Goal: Task Accomplishment & Management: Manage account settings

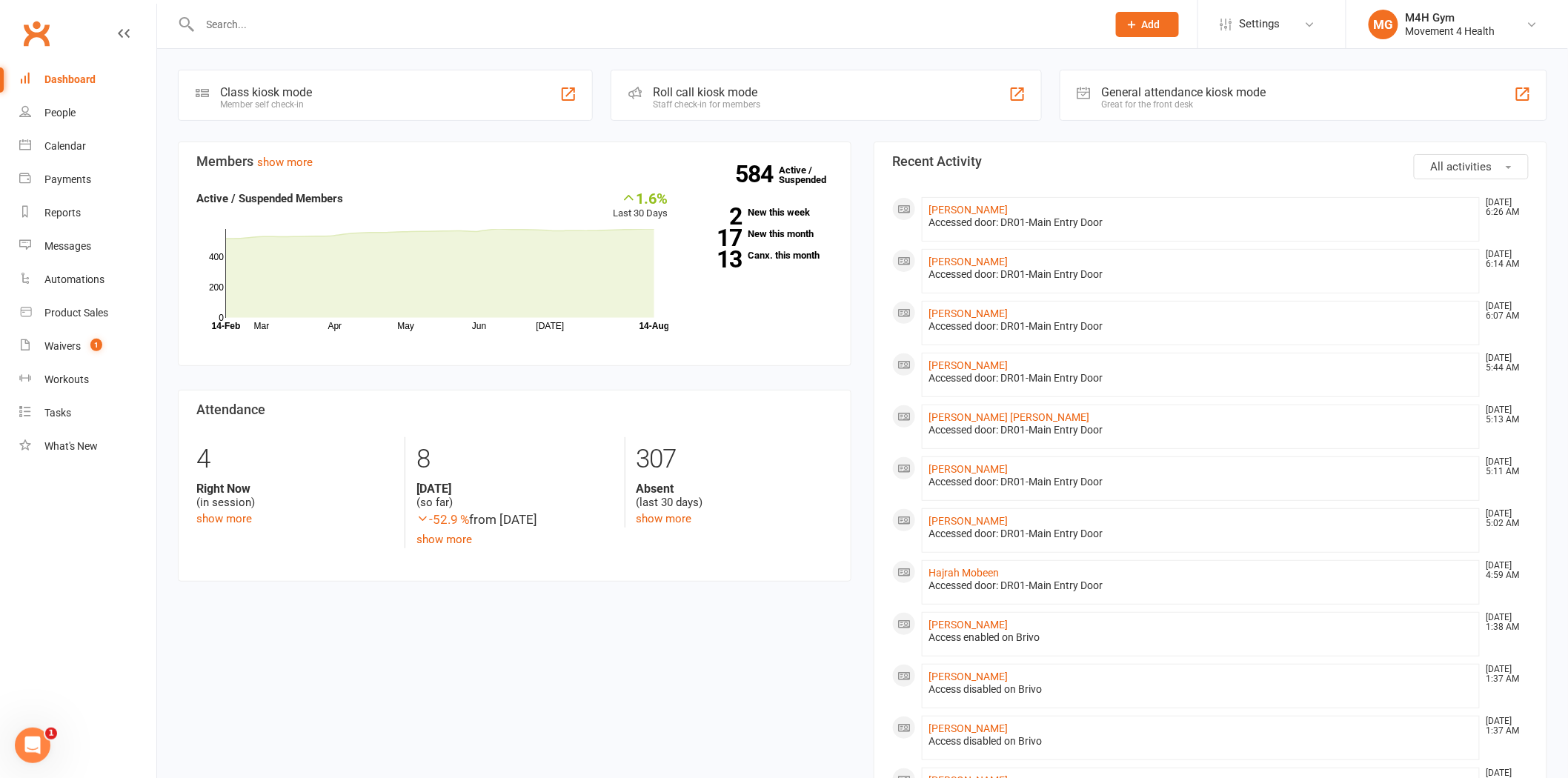
click at [264, 26] on input "text" at bounding box center [646, 24] width 901 height 21
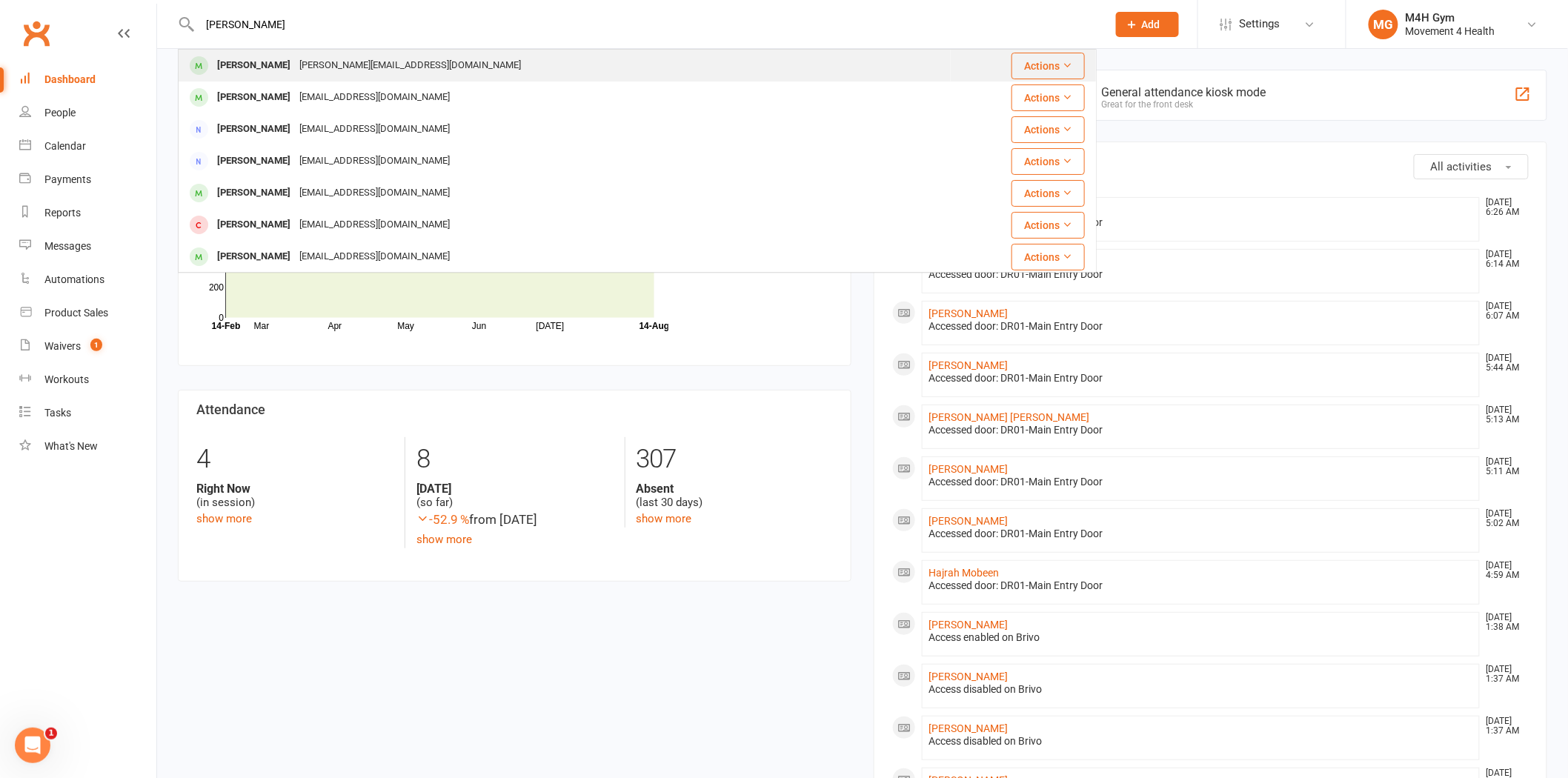
type input "[PERSON_NAME]"
click at [265, 59] on div "[PERSON_NAME]" at bounding box center [254, 65] width 82 height 21
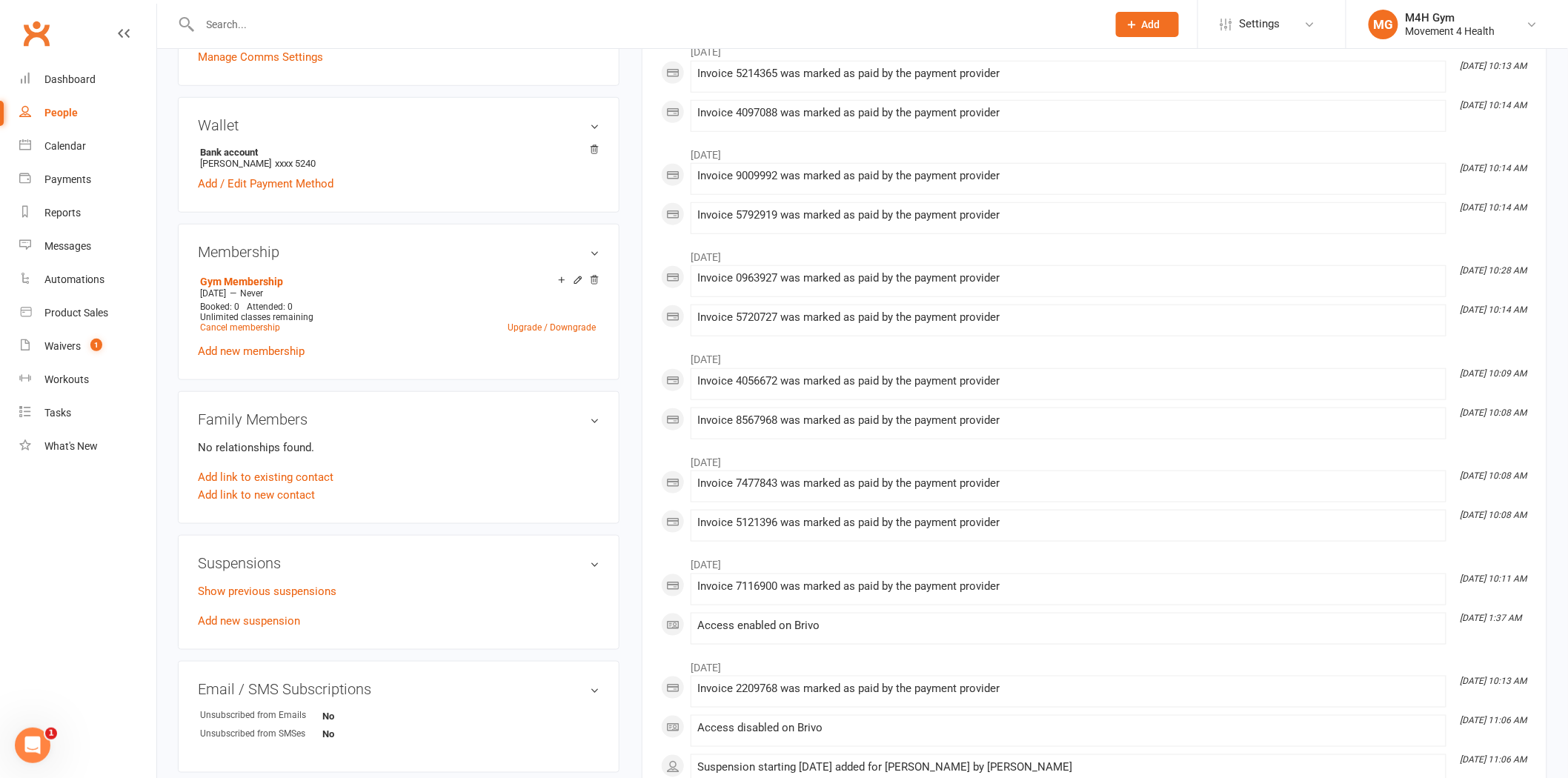
scroll to position [411, 0]
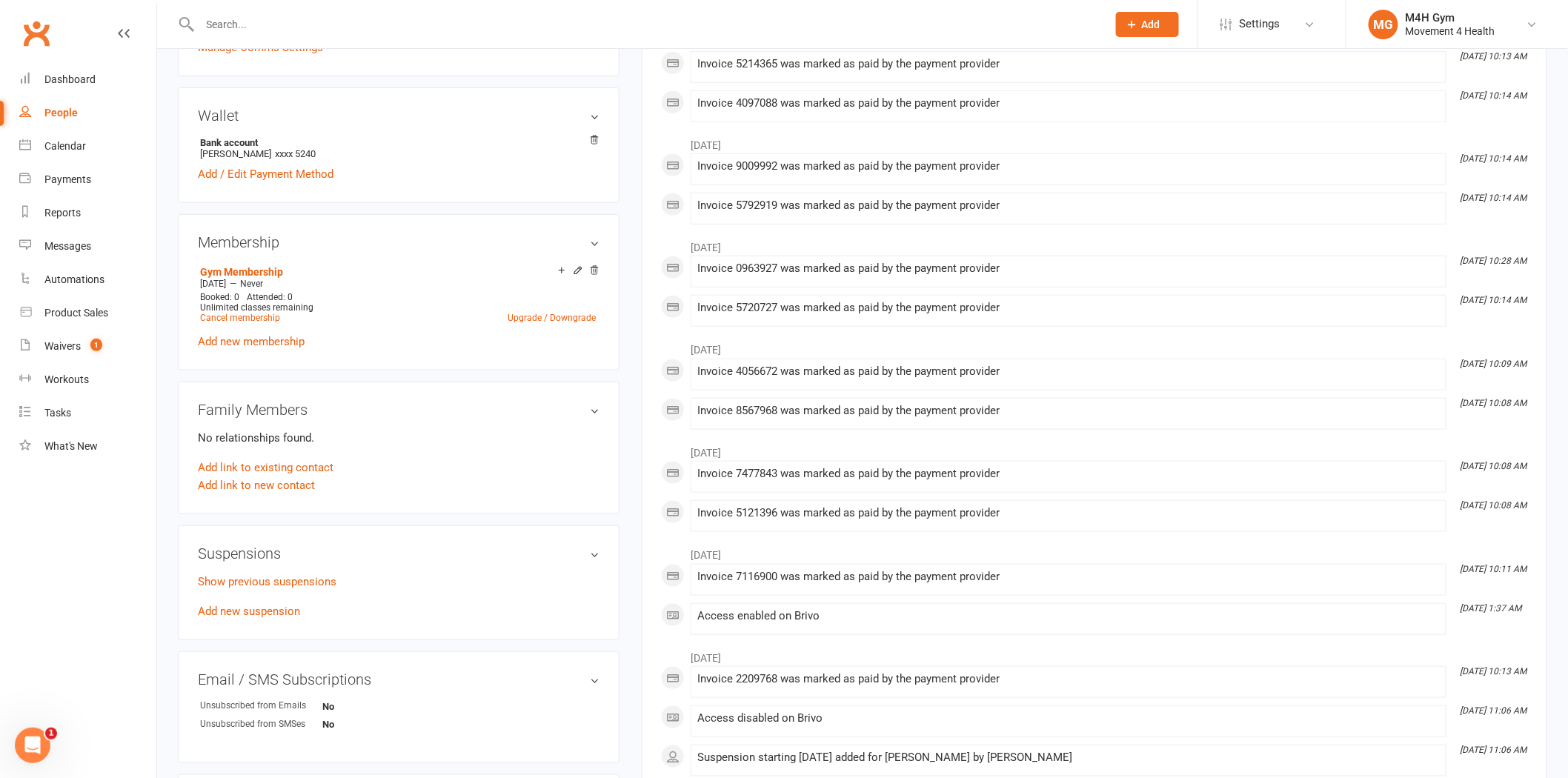
click at [253, 587] on p "Show previous suspensions" at bounding box center [398, 581] width 402 height 18
click at [262, 580] on link "Show previous suspensions" at bounding box center [266, 582] width 138 height 14
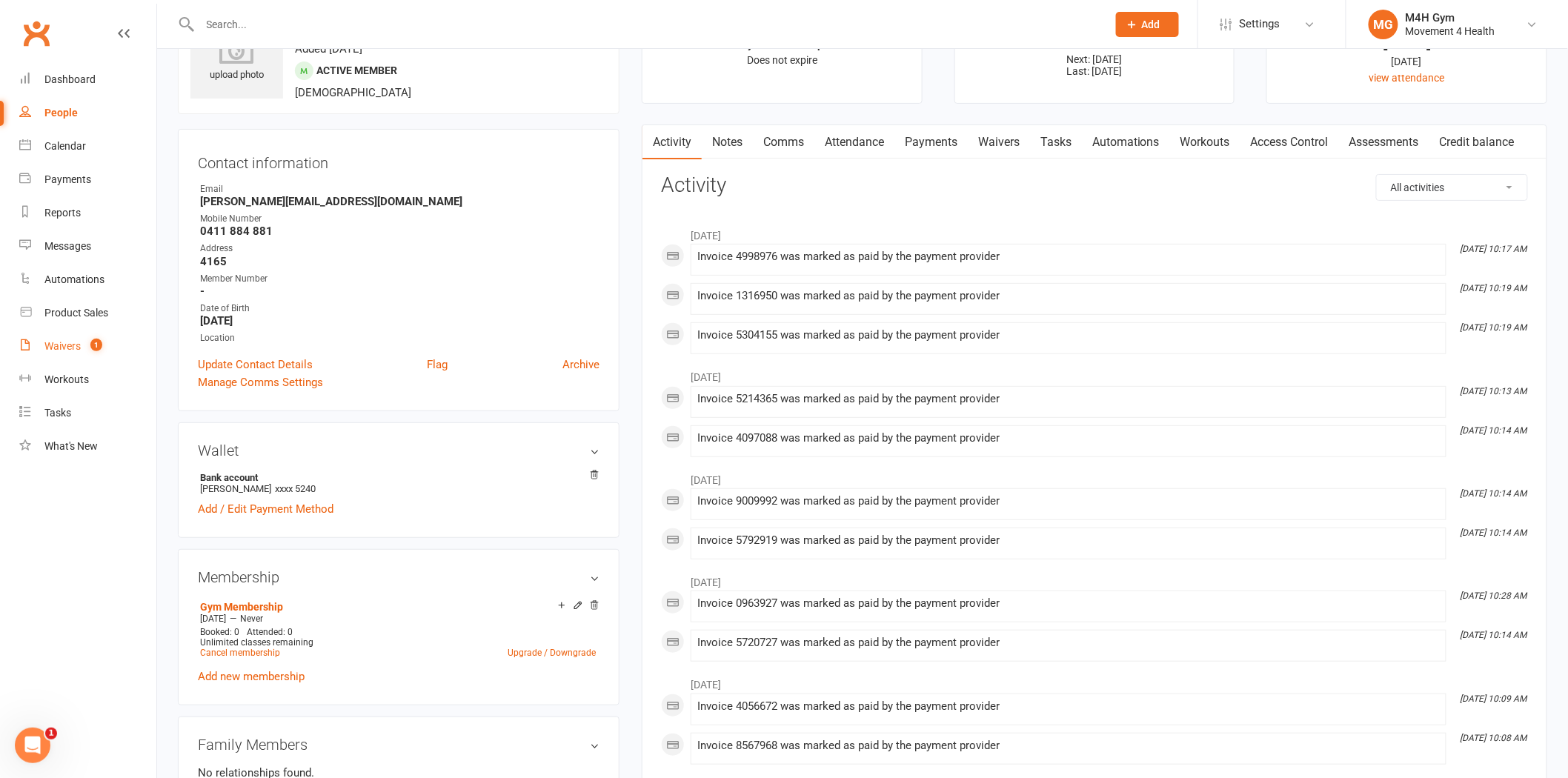
scroll to position [0, 0]
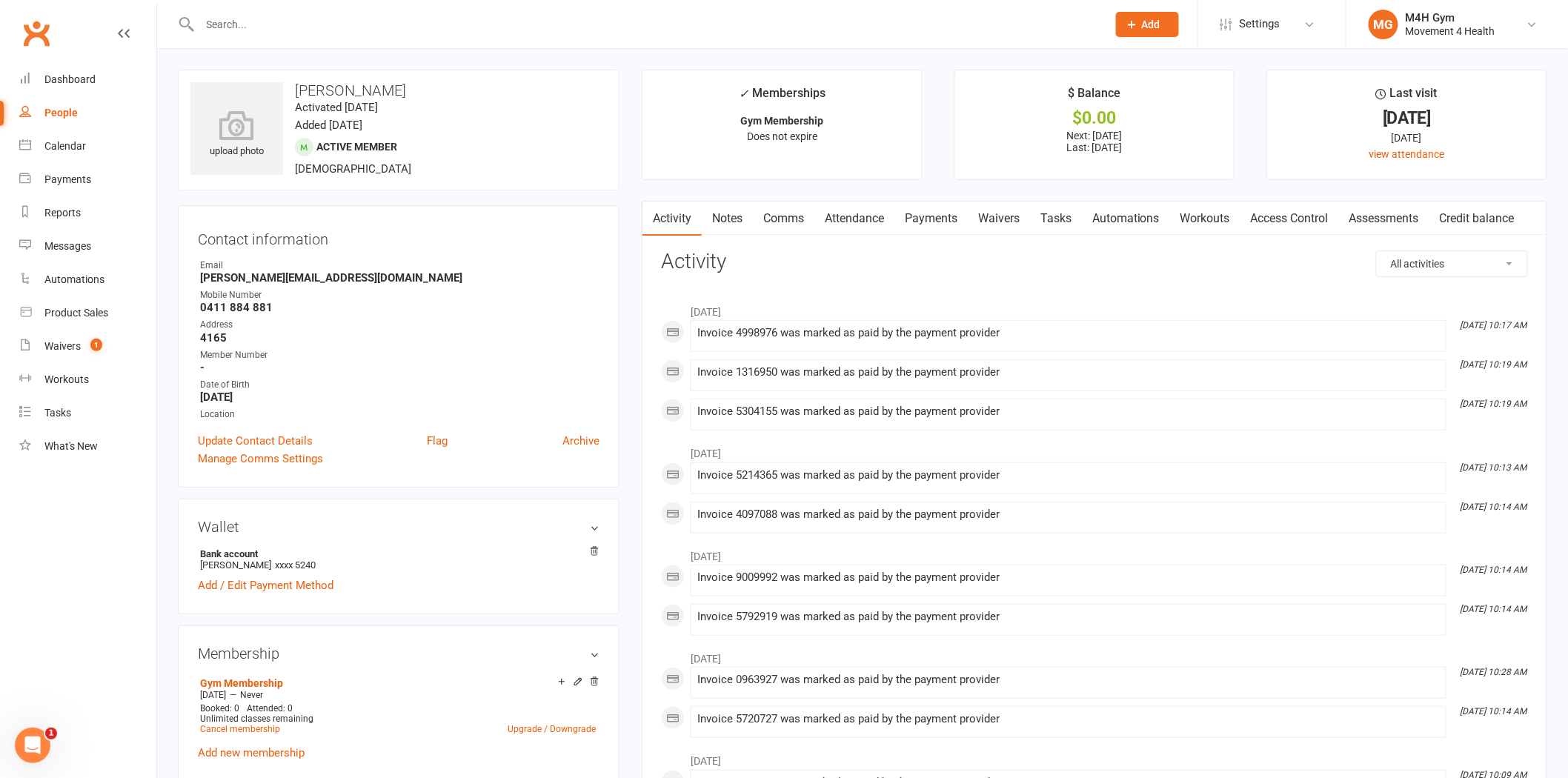
click at [349, 27] on input "text" at bounding box center [646, 24] width 901 height 21
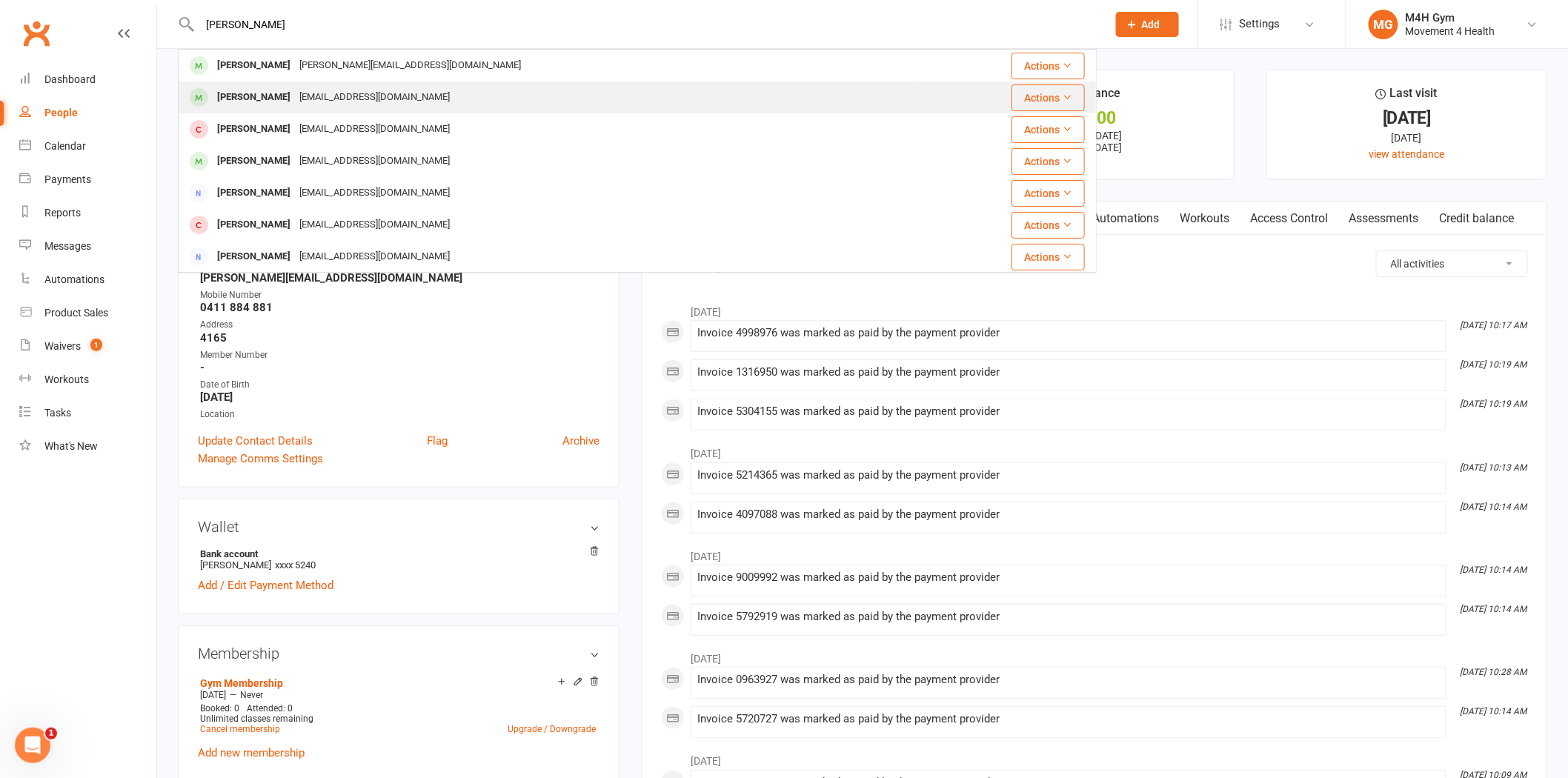
type input "brooks"
click at [375, 94] on div "[EMAIL_ADDRESS][DOMAIN_NAME]" at bounding box center [374, 97] width 160 height 21
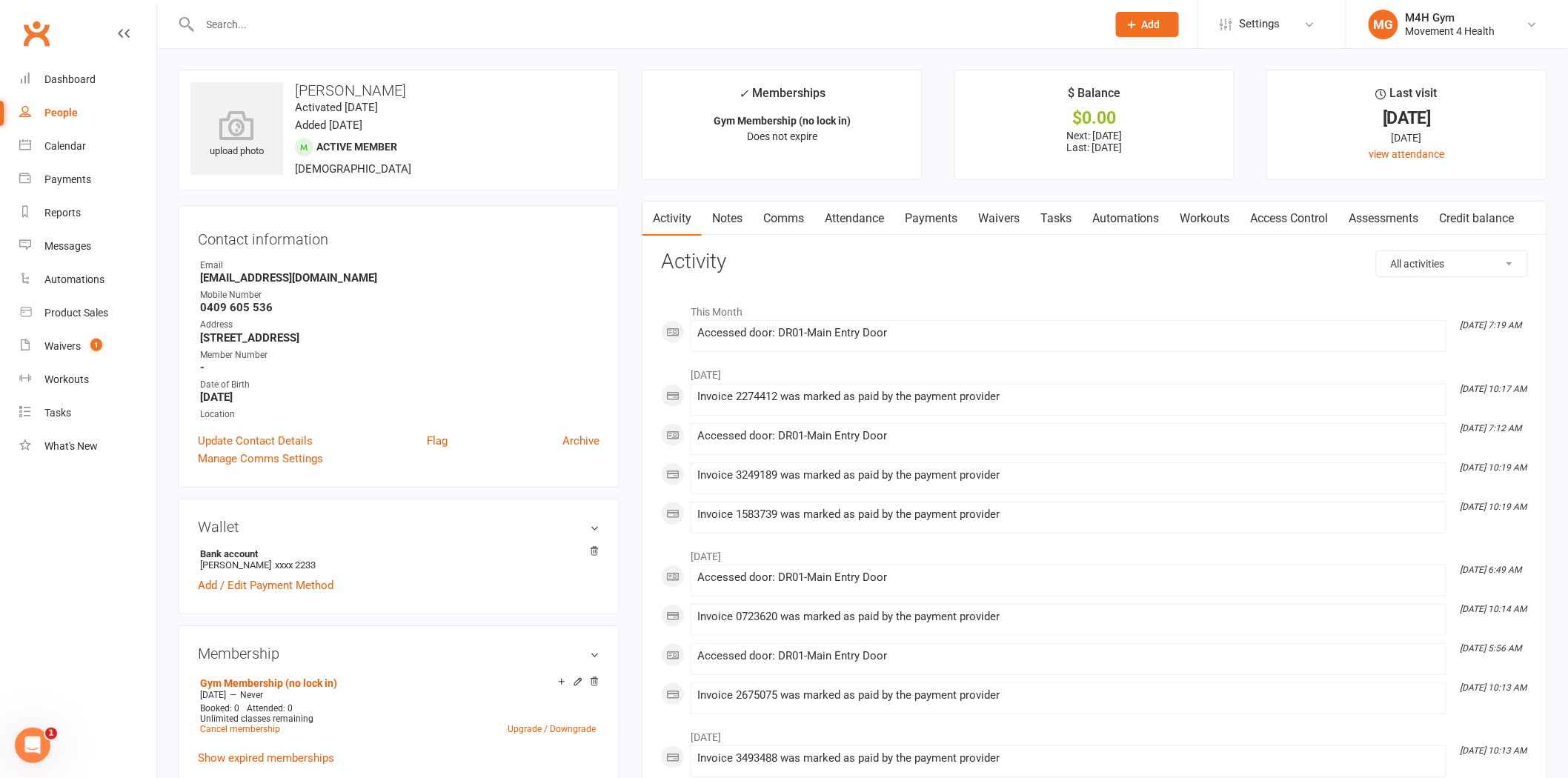
click at [295, 27] on input "text" at bounding box center [646, 24] width 901 height 21
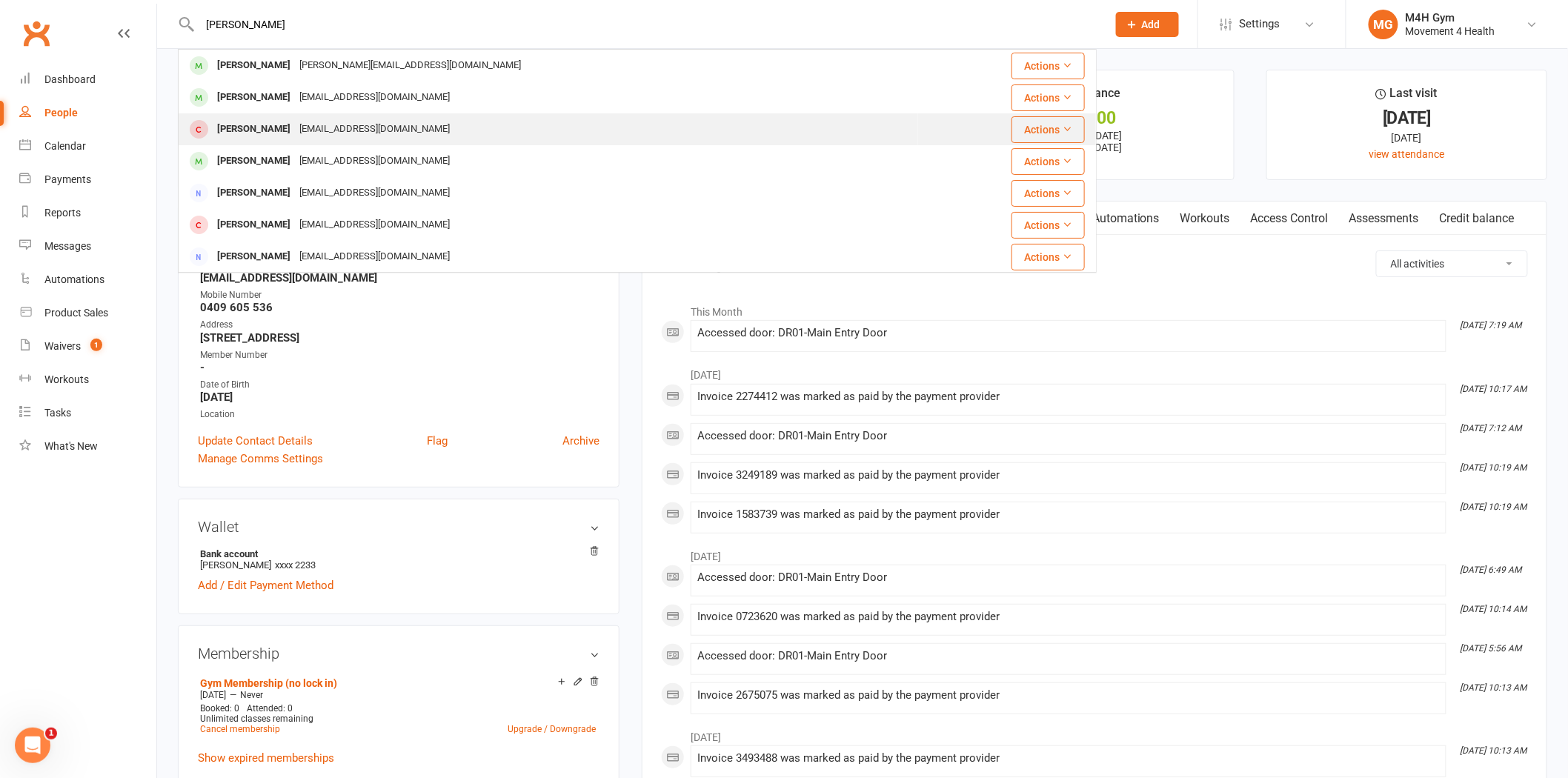
type input "brooks"
click at [342, 137] on div "[EMAIL_ADDRESS][DOMAIN_NAME]" at bounding box center [374, 129] width 160 height 21
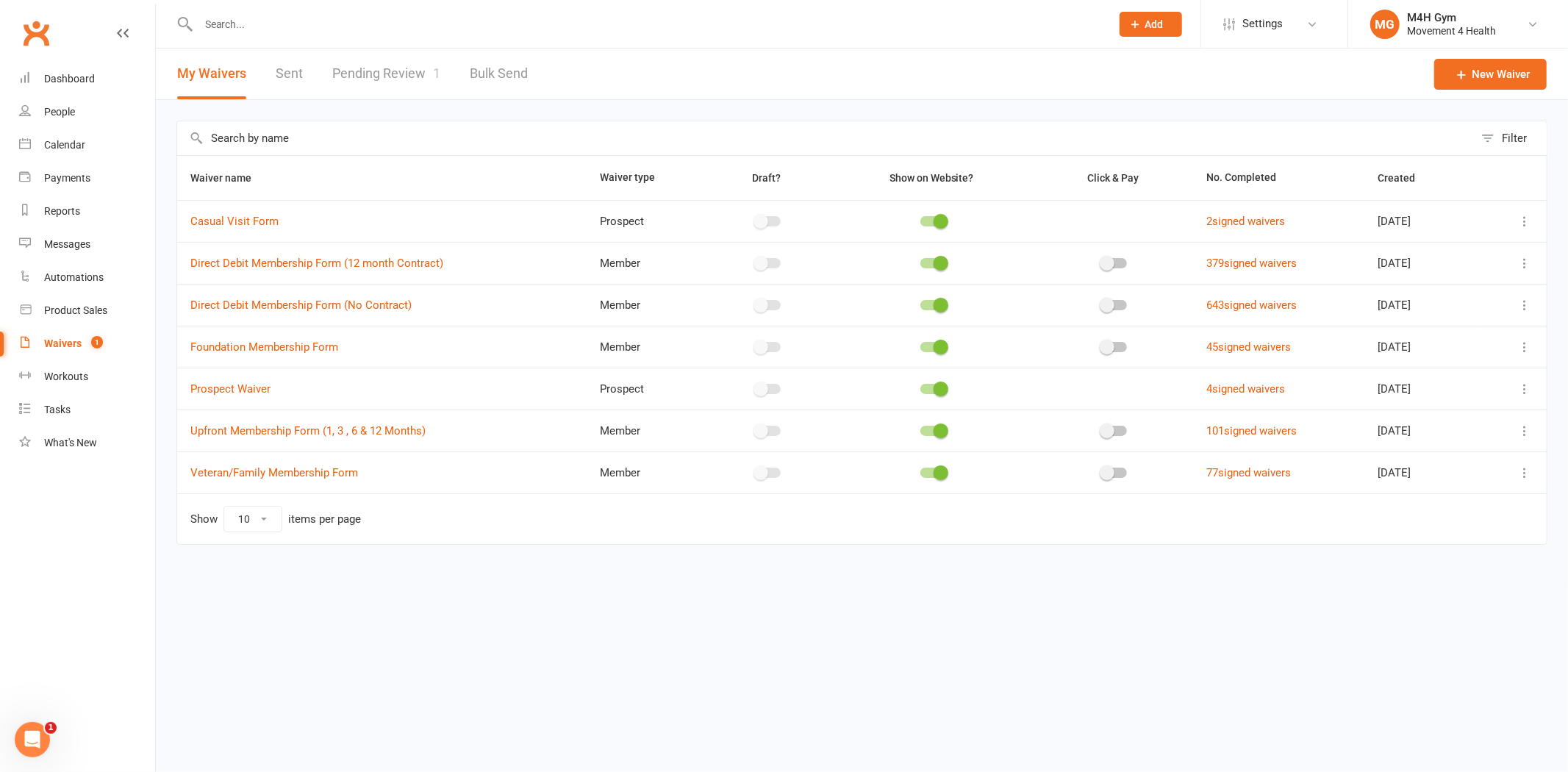
click at [1525, 306] on icon at bounding box center [1524, 304] width 14 height 14
click at [1399, 383] on link "Copy external link to clipboard" at bounding box center [1445, 393] width 173 height 30
click at [411, 64] on link "Pending Review 1" at bounding box center [386, 74] width 108 height 51
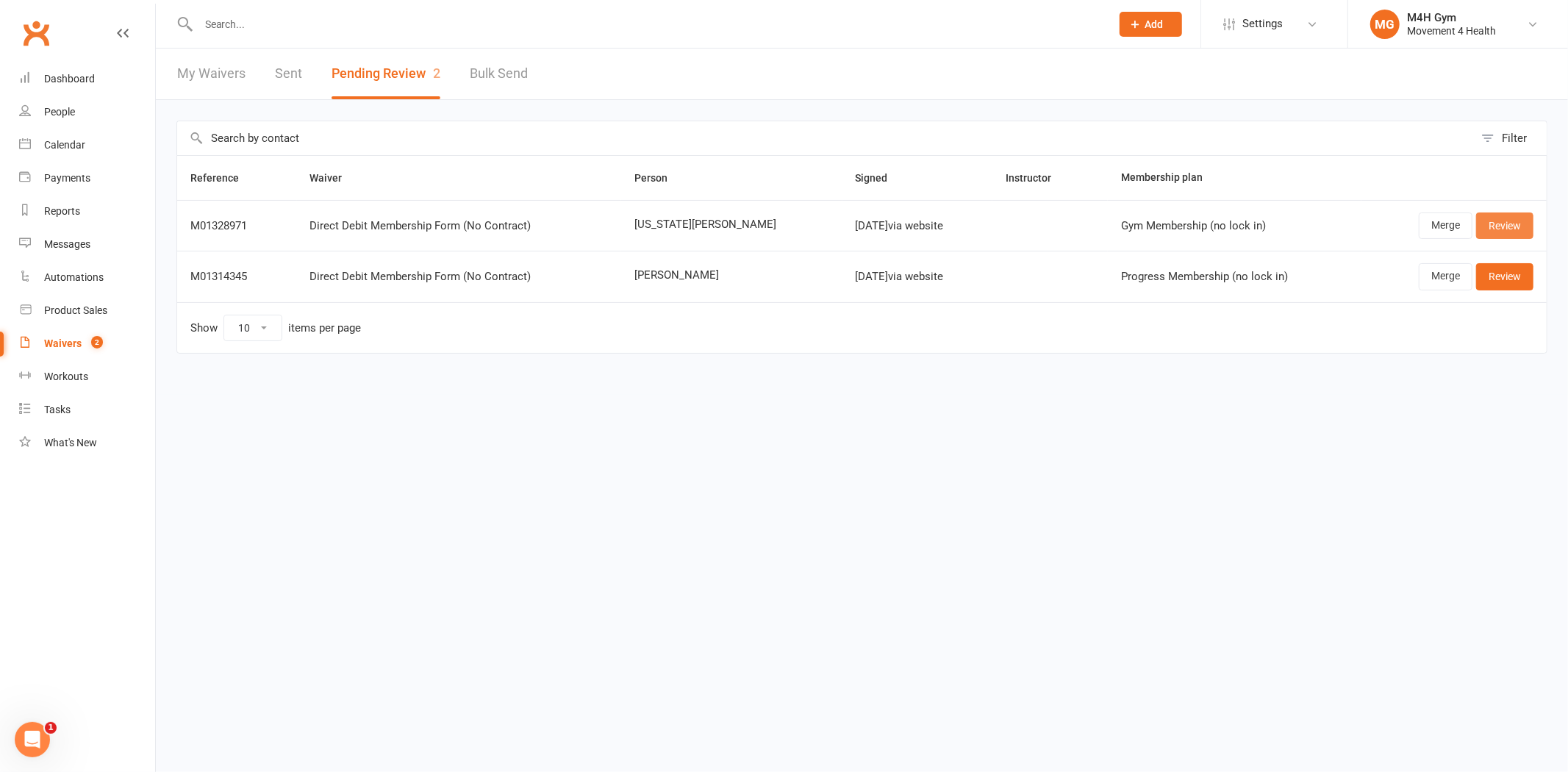
click at [1493, 226] on link "Review" at bounding box center [1504, 225] width 57 height 26
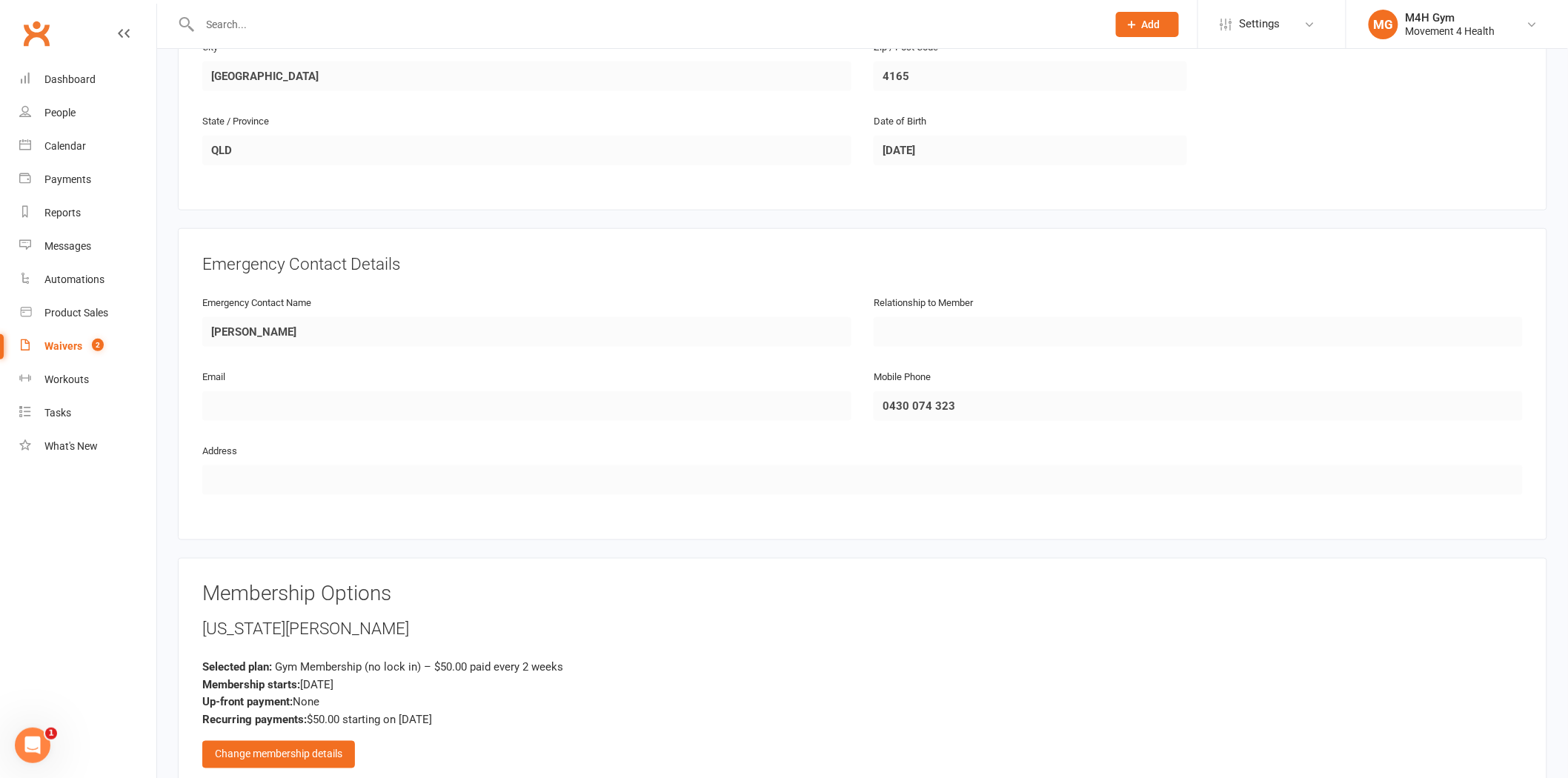
scroll to position [575, 0]
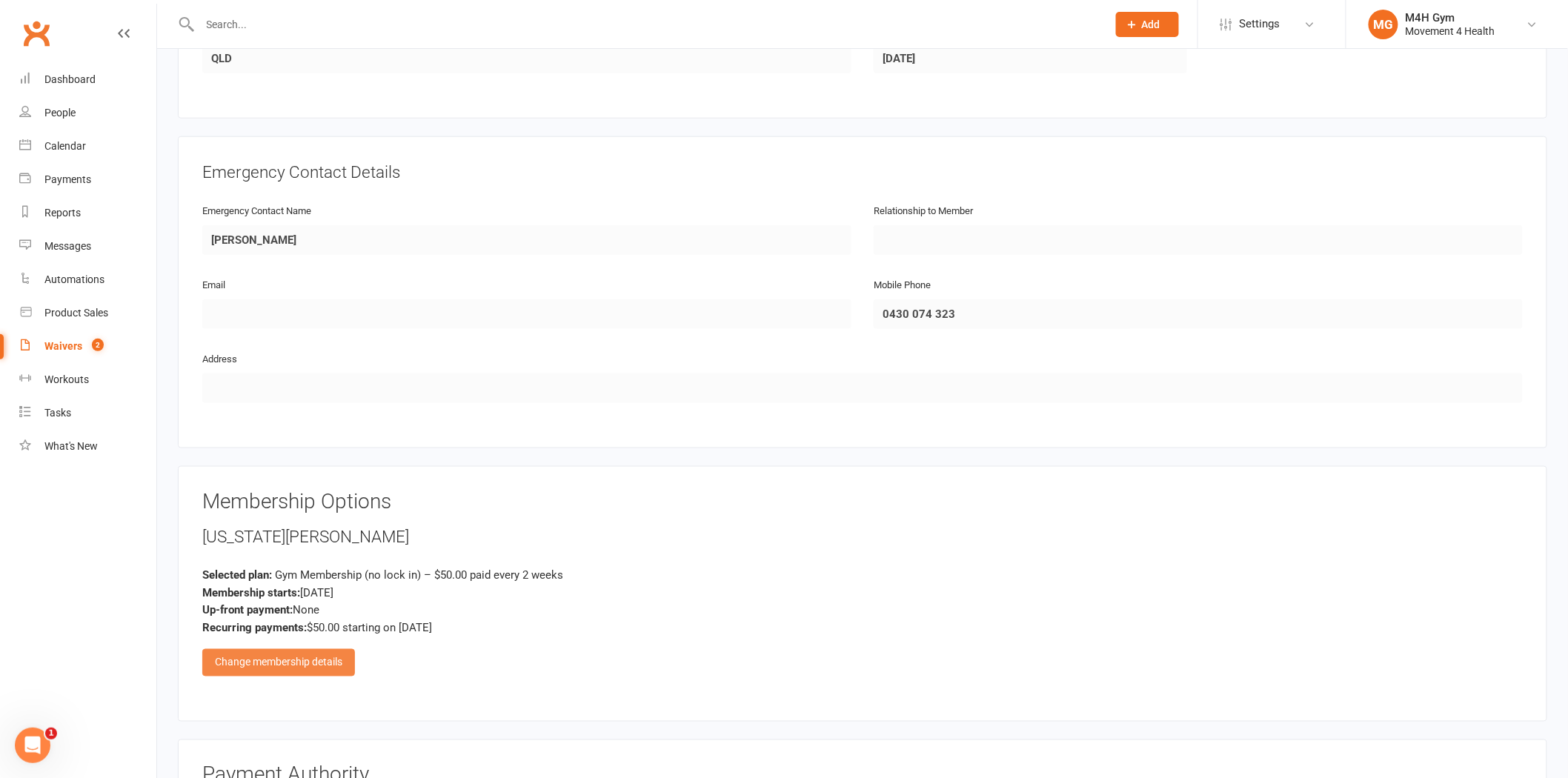
click at [273, 661] on div "Change membership details" at bounding box center [279, 662] width 153 height 27
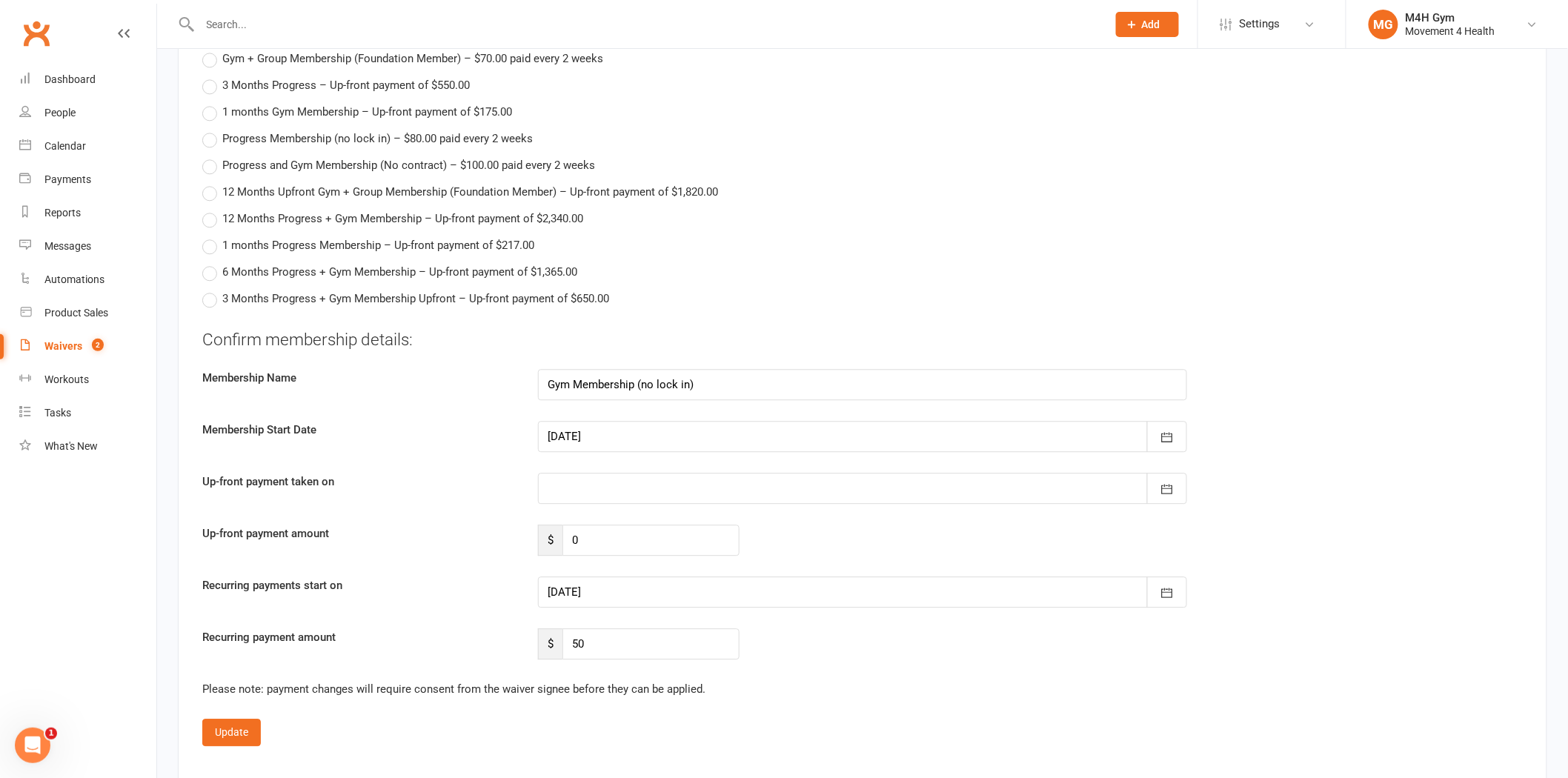
scroll to position [1399, 0]
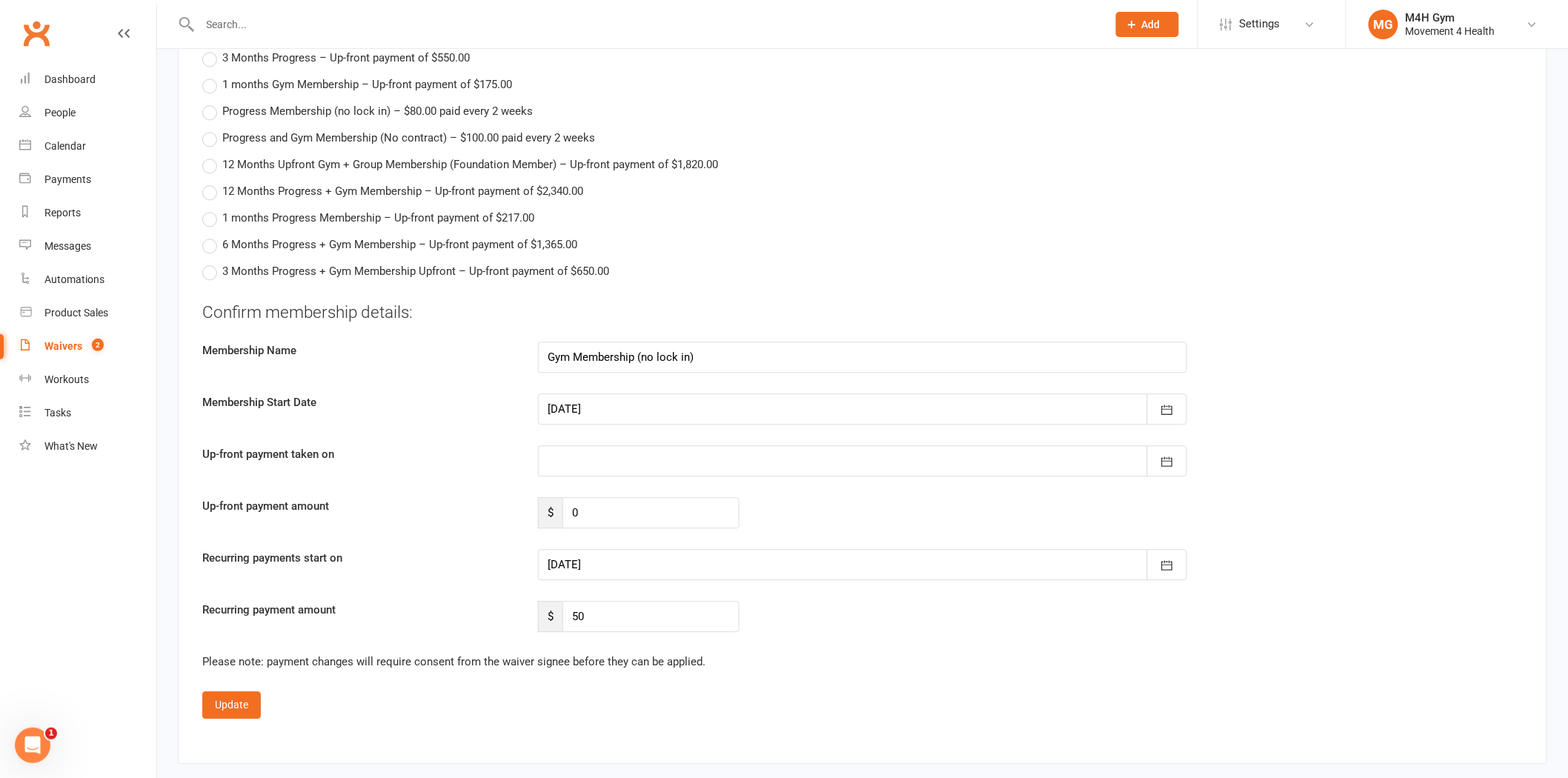
click at [600, 411] on div at bounding box center [862, 409] width 649 height 31
click at [724, 554] on span "14" at bounding box center [728, 560] width 12 height 12
click at [642, 571] on div at bounding box center [862, 564] width 649 height 31
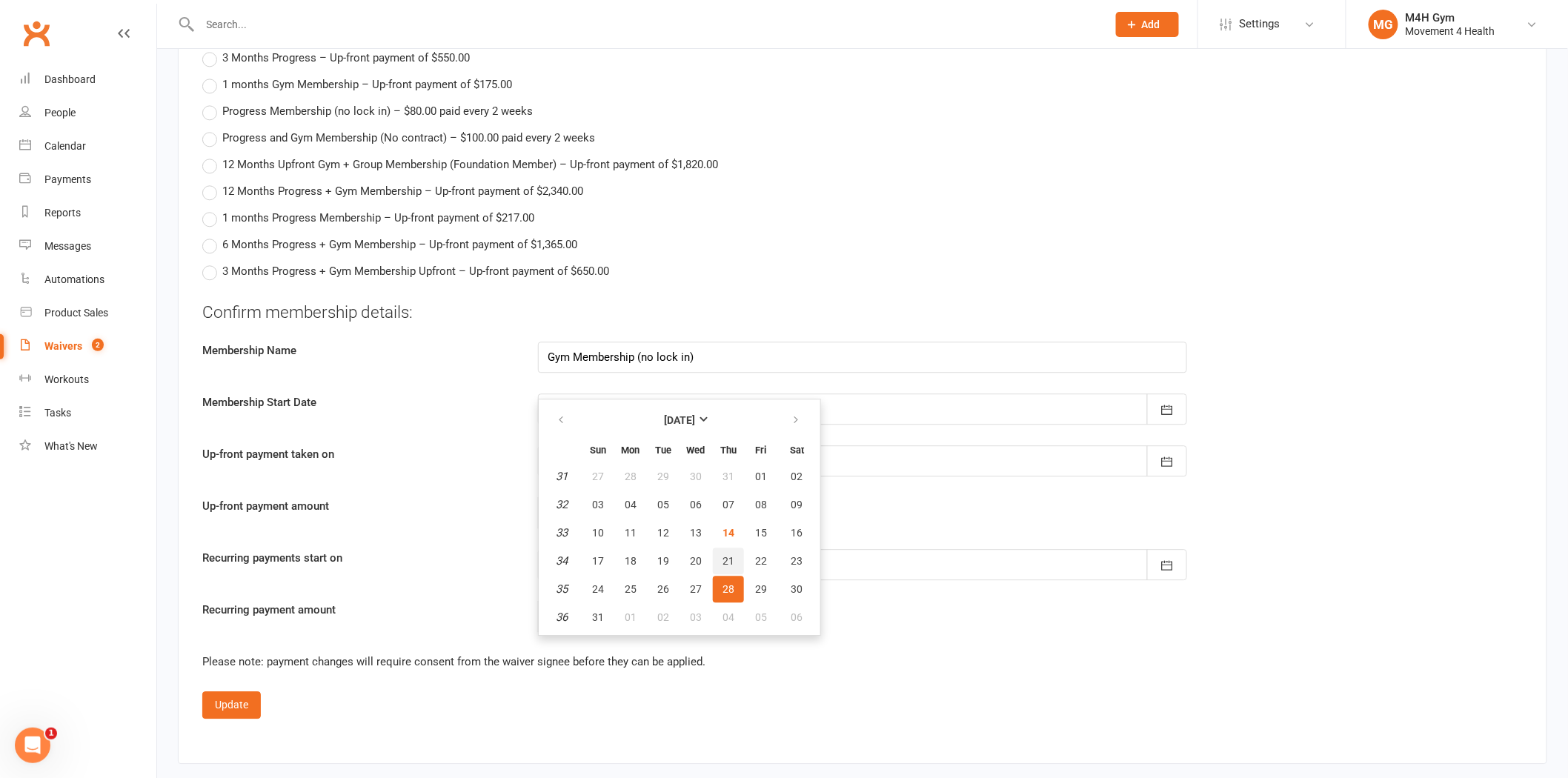
click at [722, 555] on span "21" at bounding box center [728, 561] width 12 height 12
type input "[DATE]"
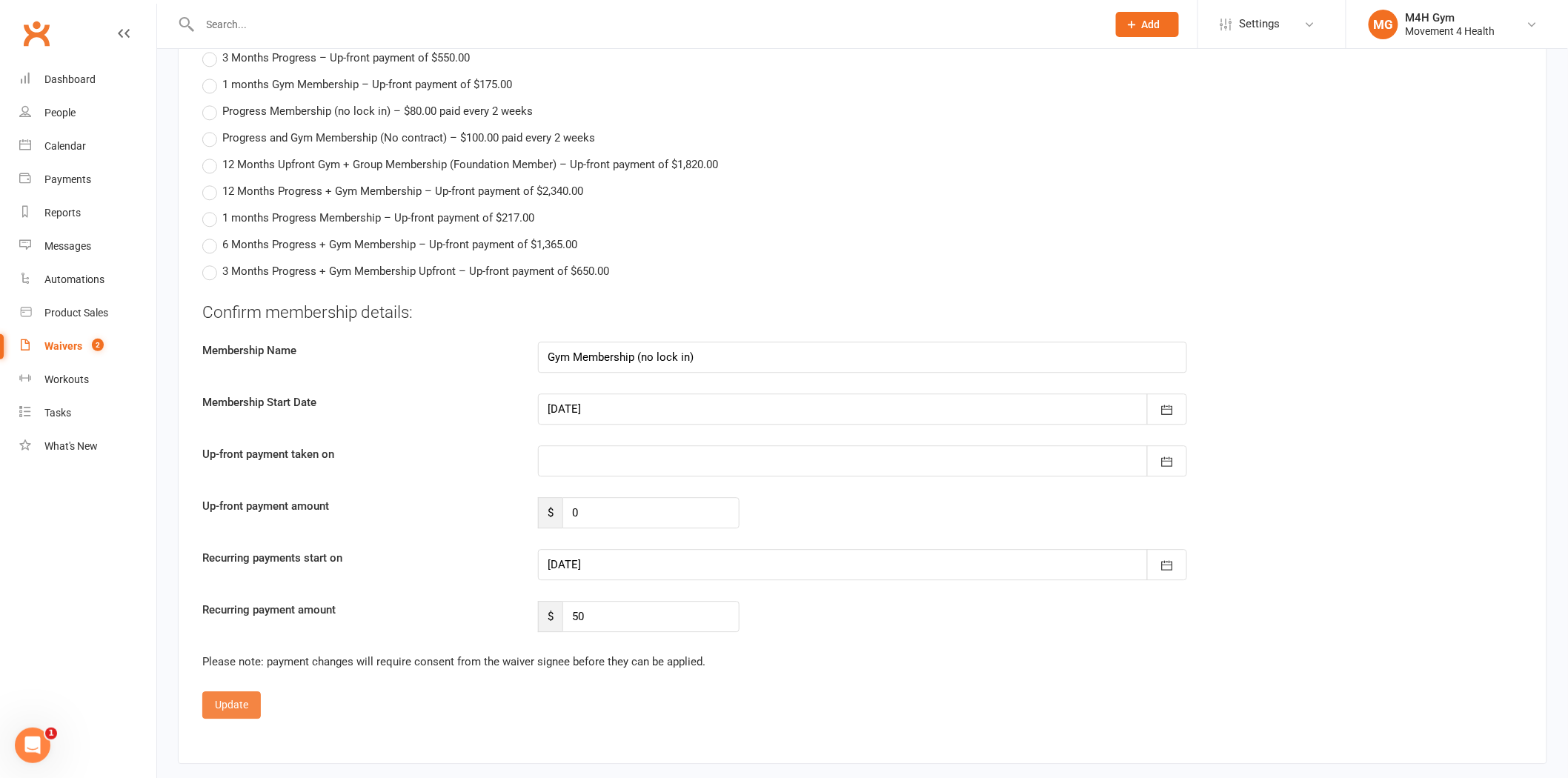
click at [224, 702] on button "Update" at bounding box center [232, 704] width 58 height 27
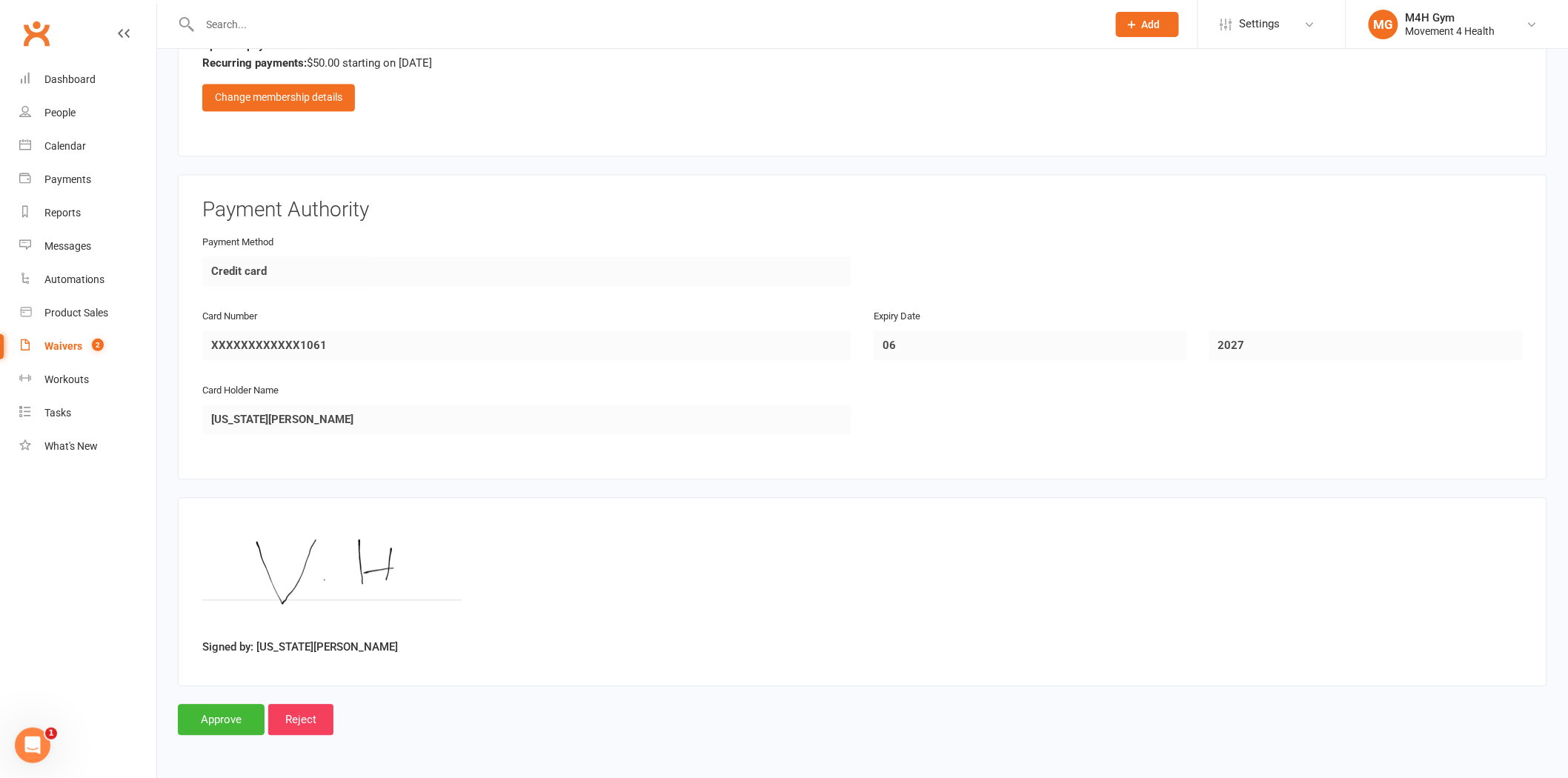
scroll to position [1134, 0]
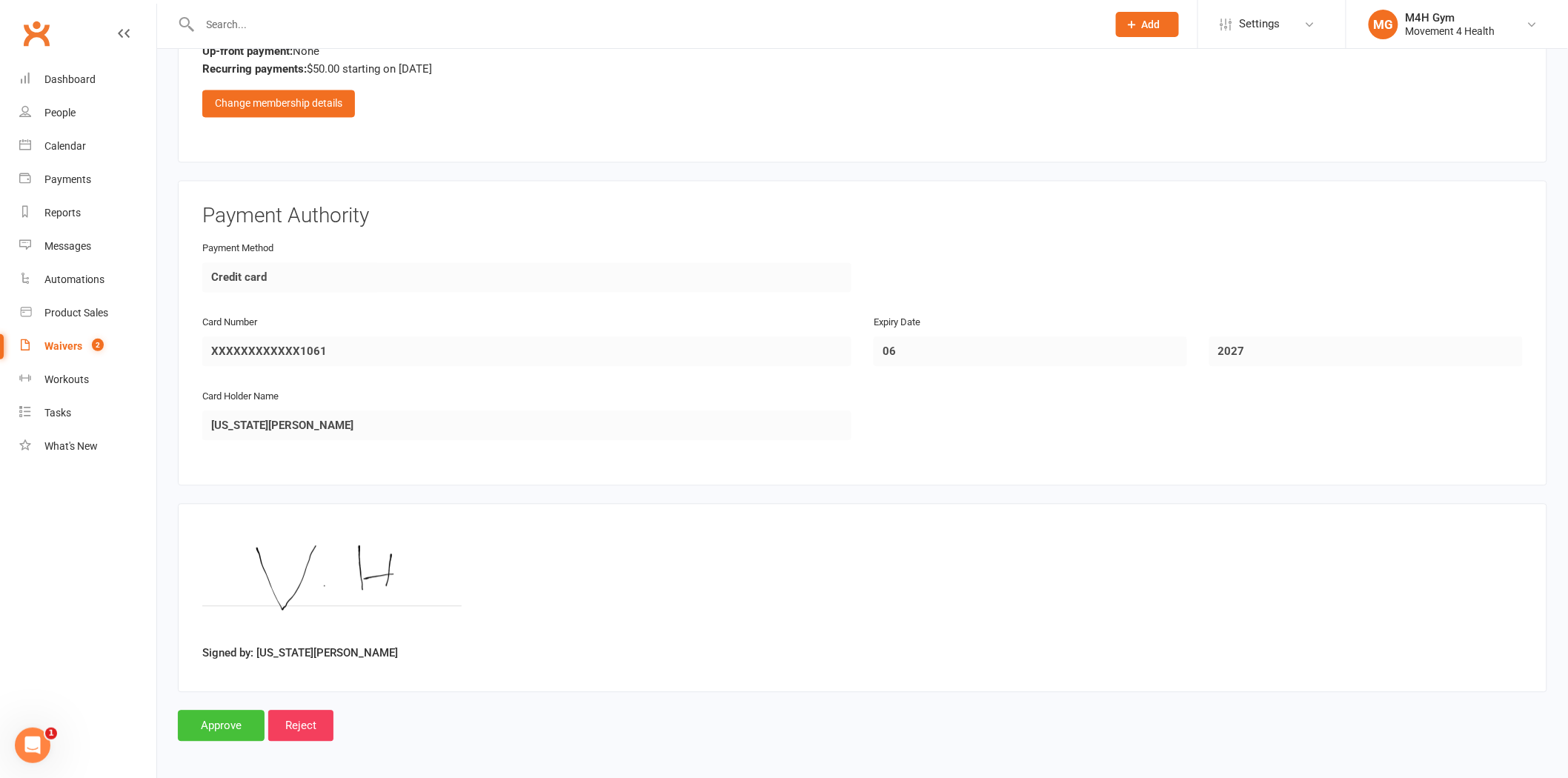
click at [211, 714] on input "Approve" at bounding box center [221, 726] width 87 height 31
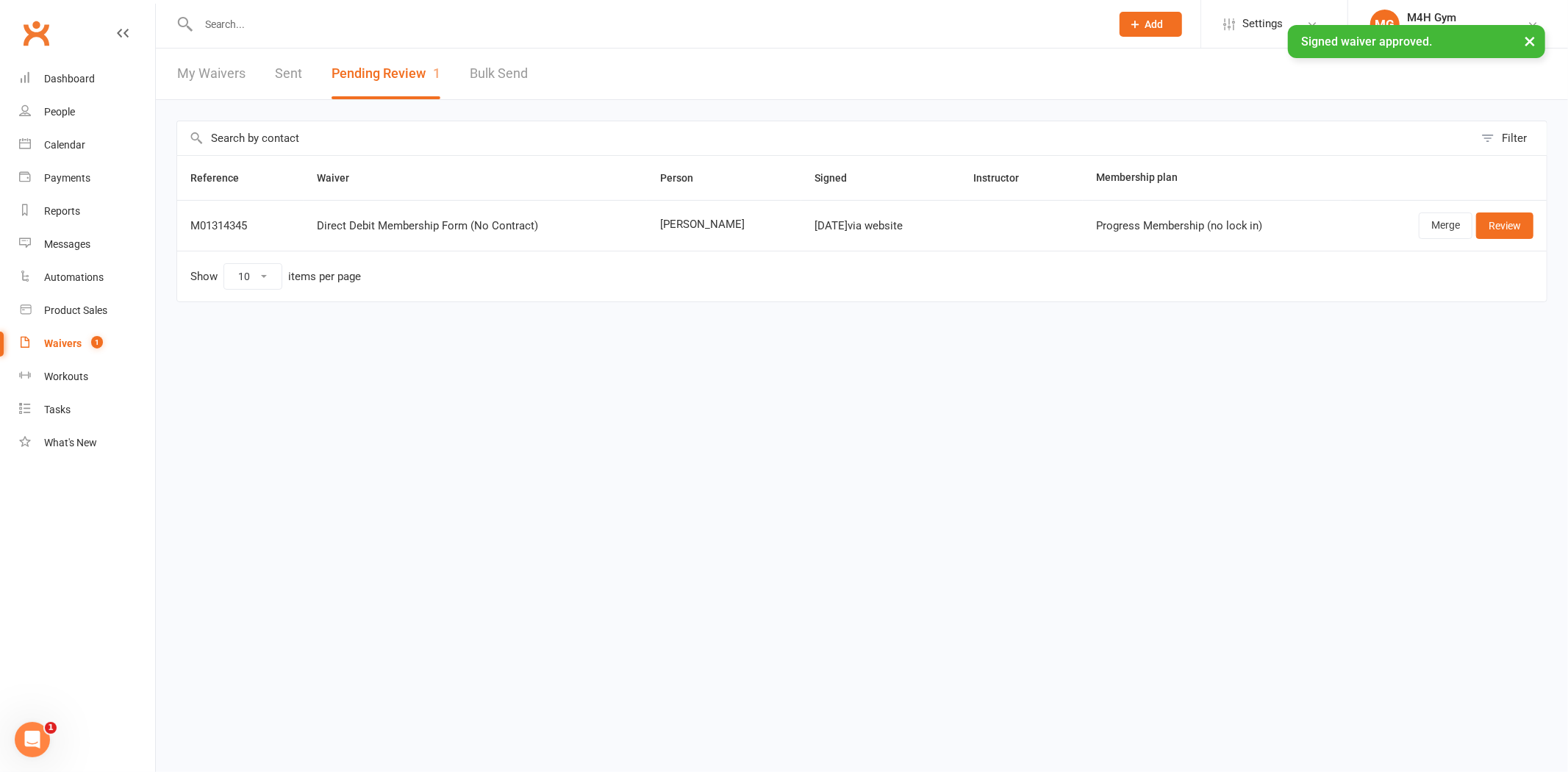
click at [276, 25] on div "× Signed waiver approved." at bounding box center [774, 25] width 1548 height 0
click at [241, 14] on input "text" at bounding box center [647, 24] width 906 height 20
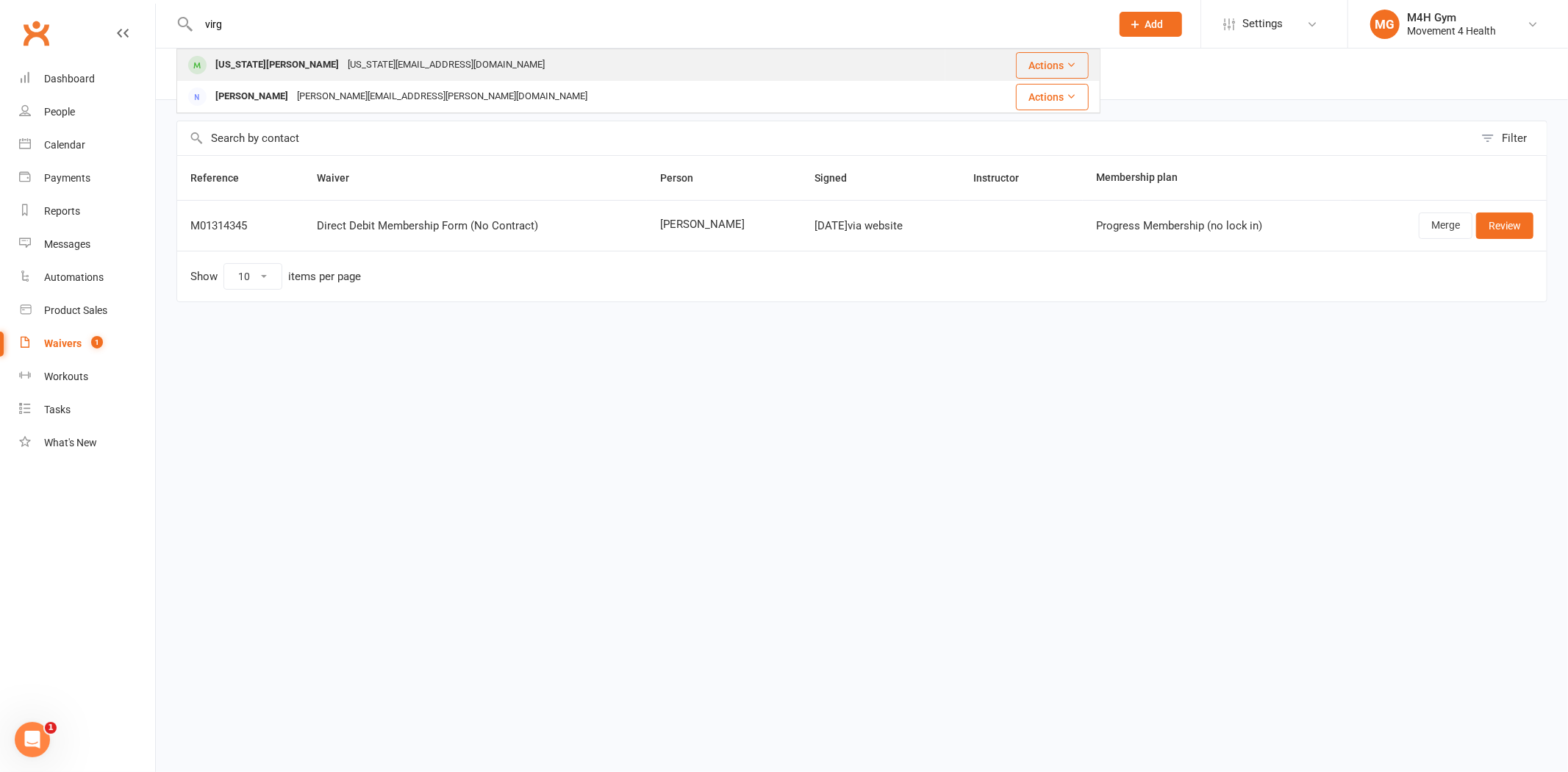
type input "virg"
click at [430, 66] on div "[US_STATE][PERSON_NAME][GEOGRAPHIC_DATA][US_STATE][EMAIL_ADDRESS][DOMAIN_NAME]" at bounding box center [561, 65] width 767 height 30
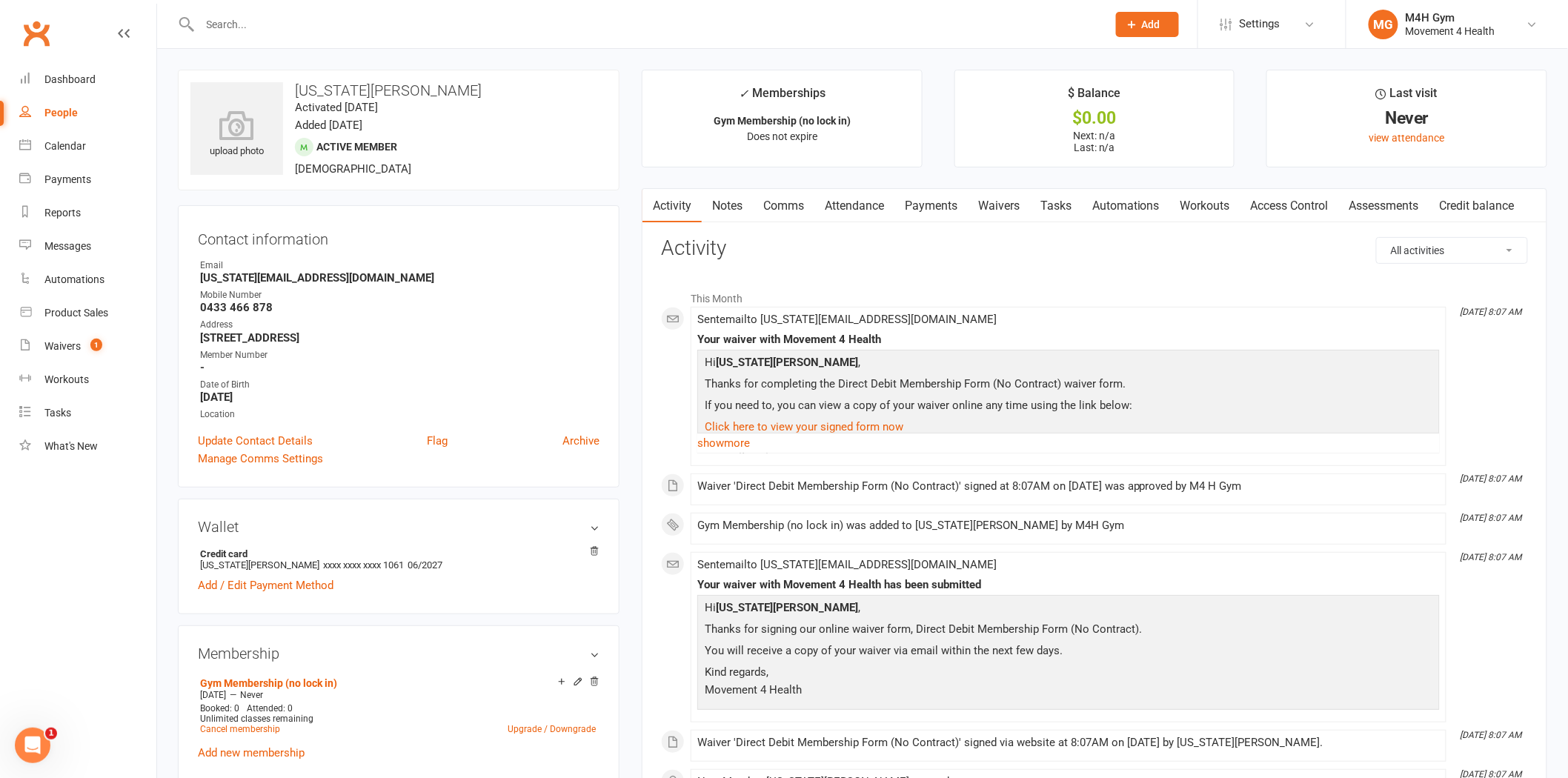
click at [1287, 198] on link "Access Control" at bounding box center [1289, 206] width 99 height 34
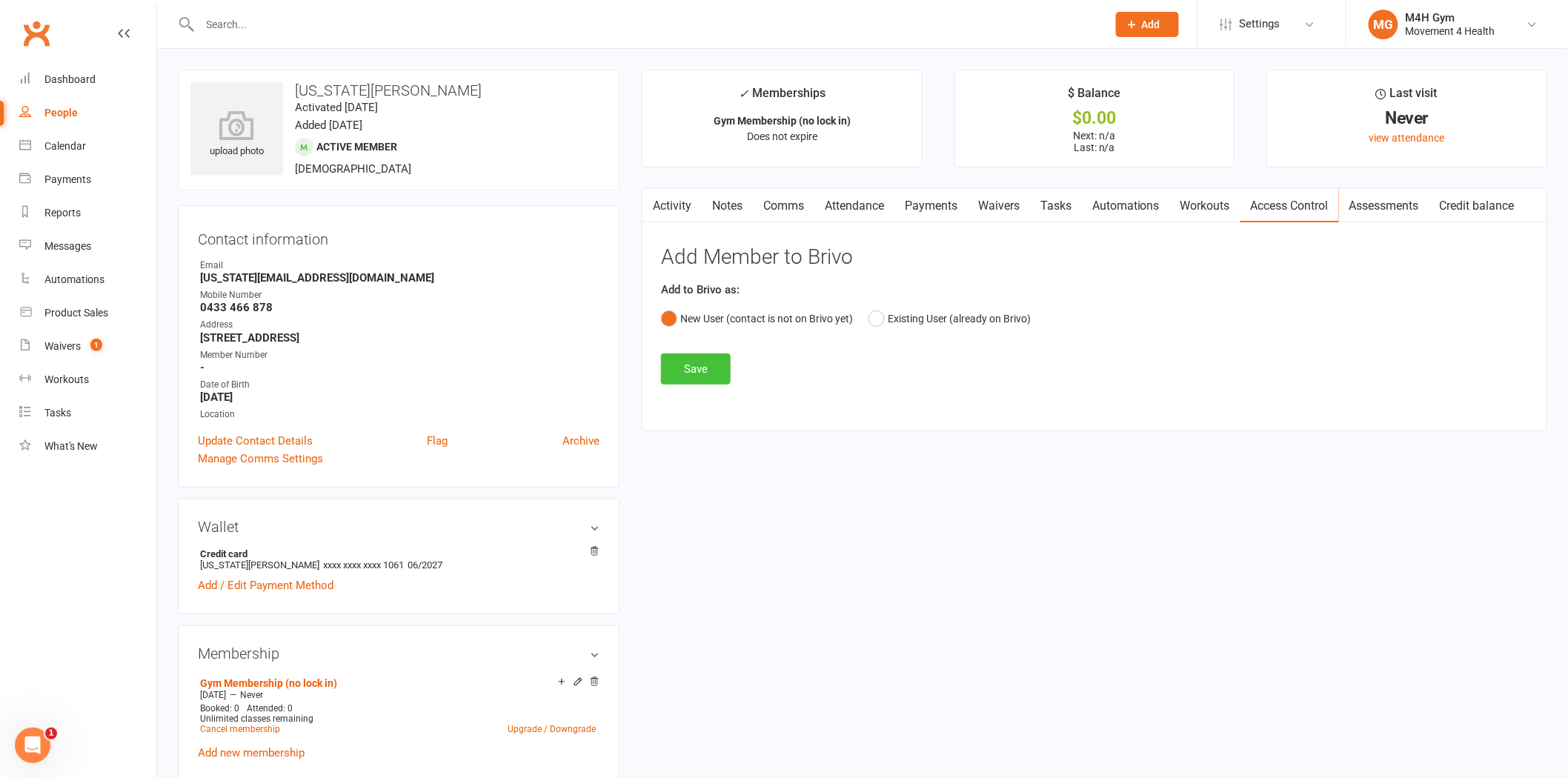
click at [685, 365] on button "Save" at bounding box center [696, 369] width 70 height 31
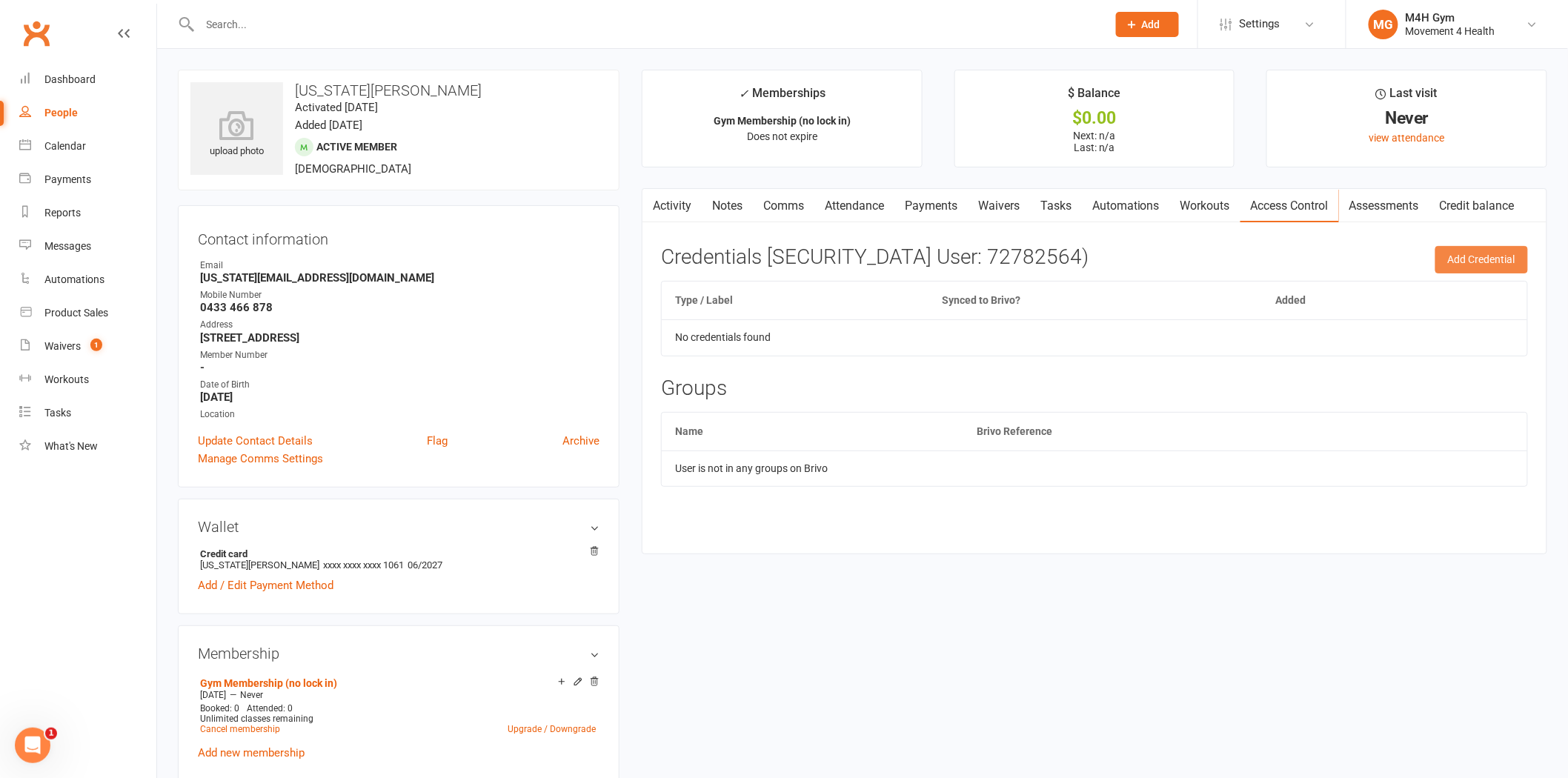
click at [1498, 262] on button "Add Credential" at bounding box center [1481, 258] width 93 height 27
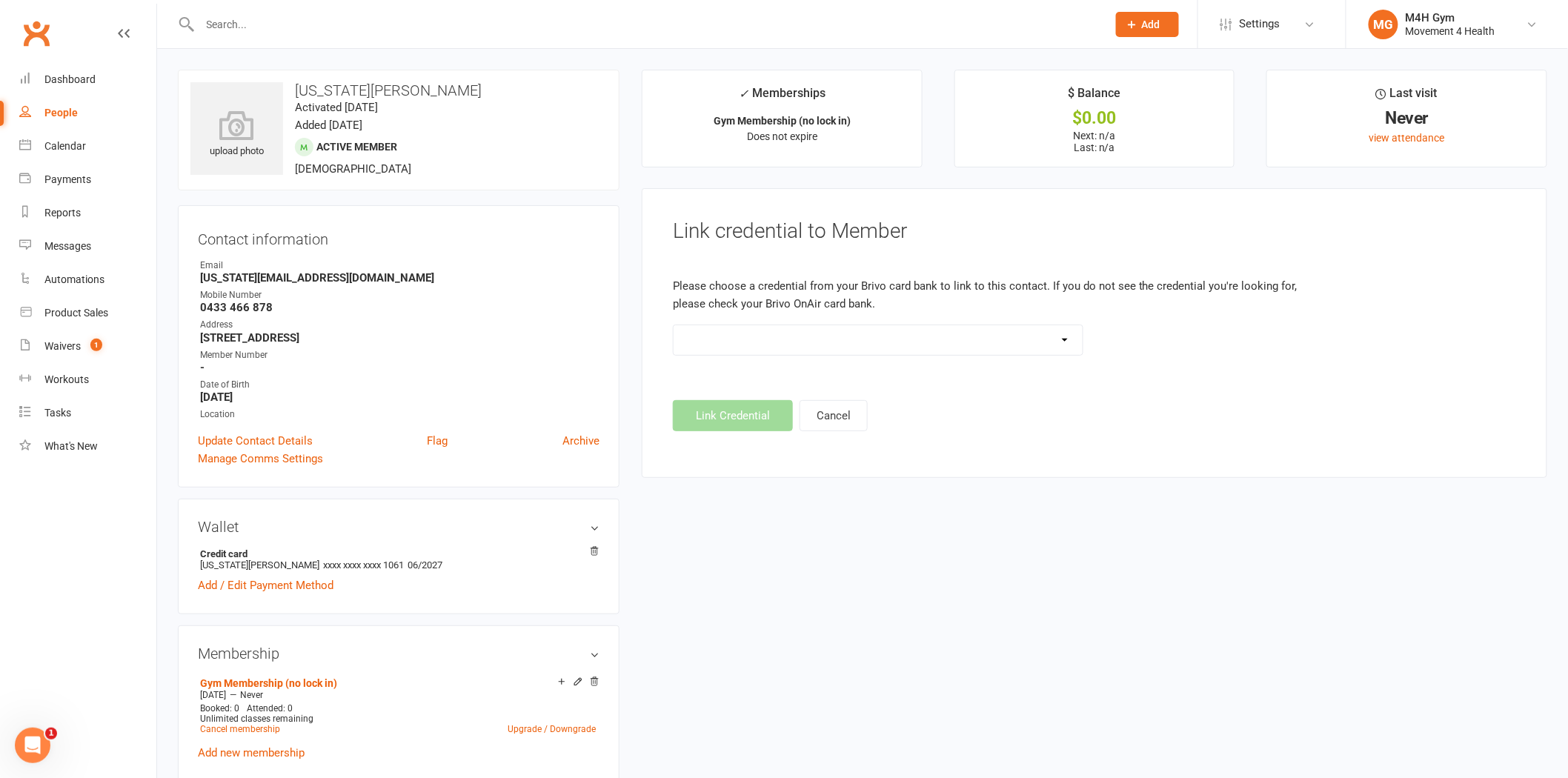
click at [830, 341] on select "Standard 26 Bit (03461) Standard 26 Bit (101) Standard 26 Bit (10101) - already…" at bounding box center [878, 340] width 409 height 30
select select "548"
click at [673, 325] on select "Standard 26 Bit (03461) Standard 26 Bit (101) Standard 26 Bit (10101) - already…" at bounding box center [878, 340] width 409 height 30
click at [744, 411] on button "Link Credential" at bounding box center [732, 416] width 120 height 31
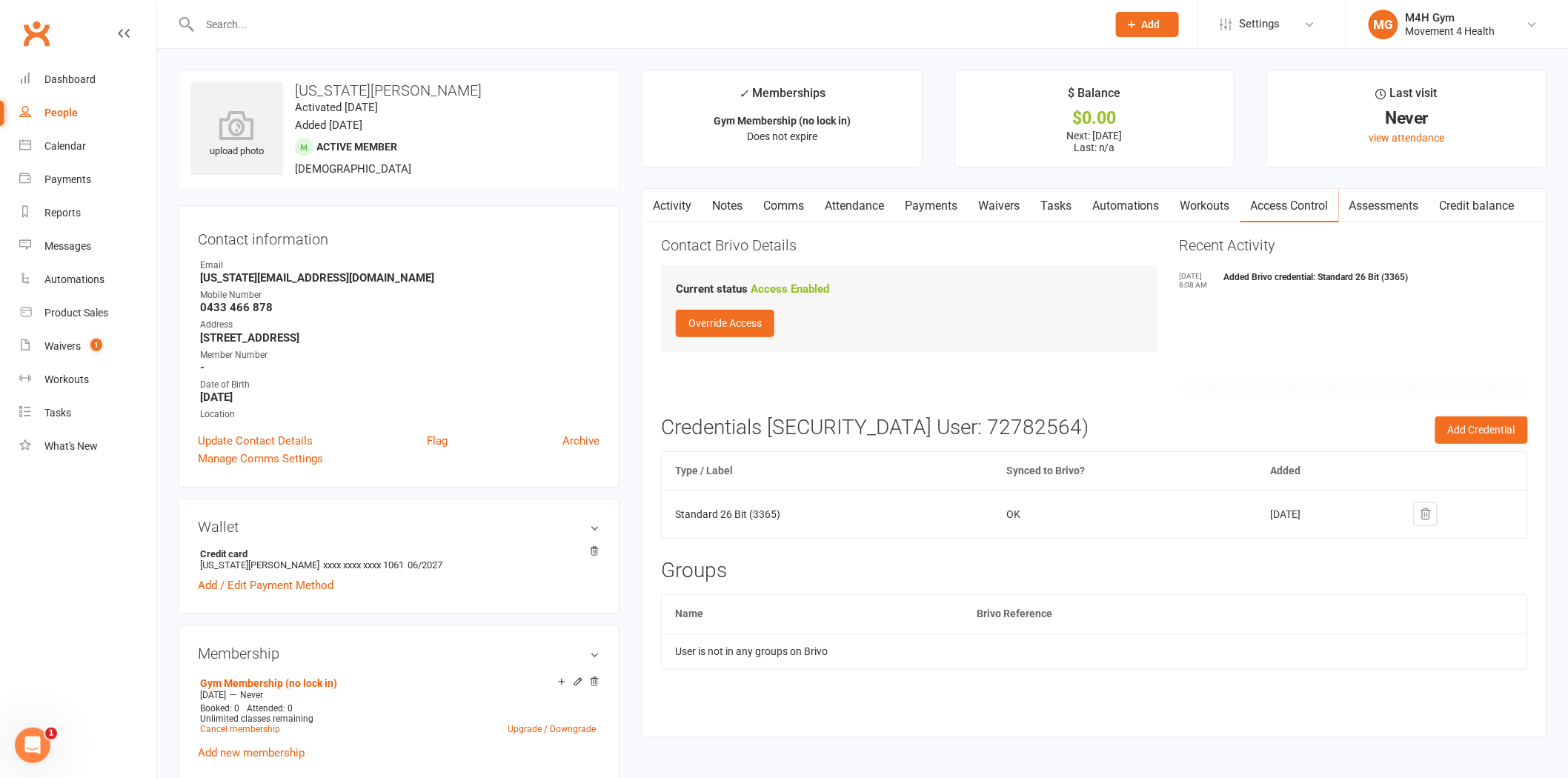
click at [672, 191] on link "Activity" at bounding box center [672, 206] width 59 height 34
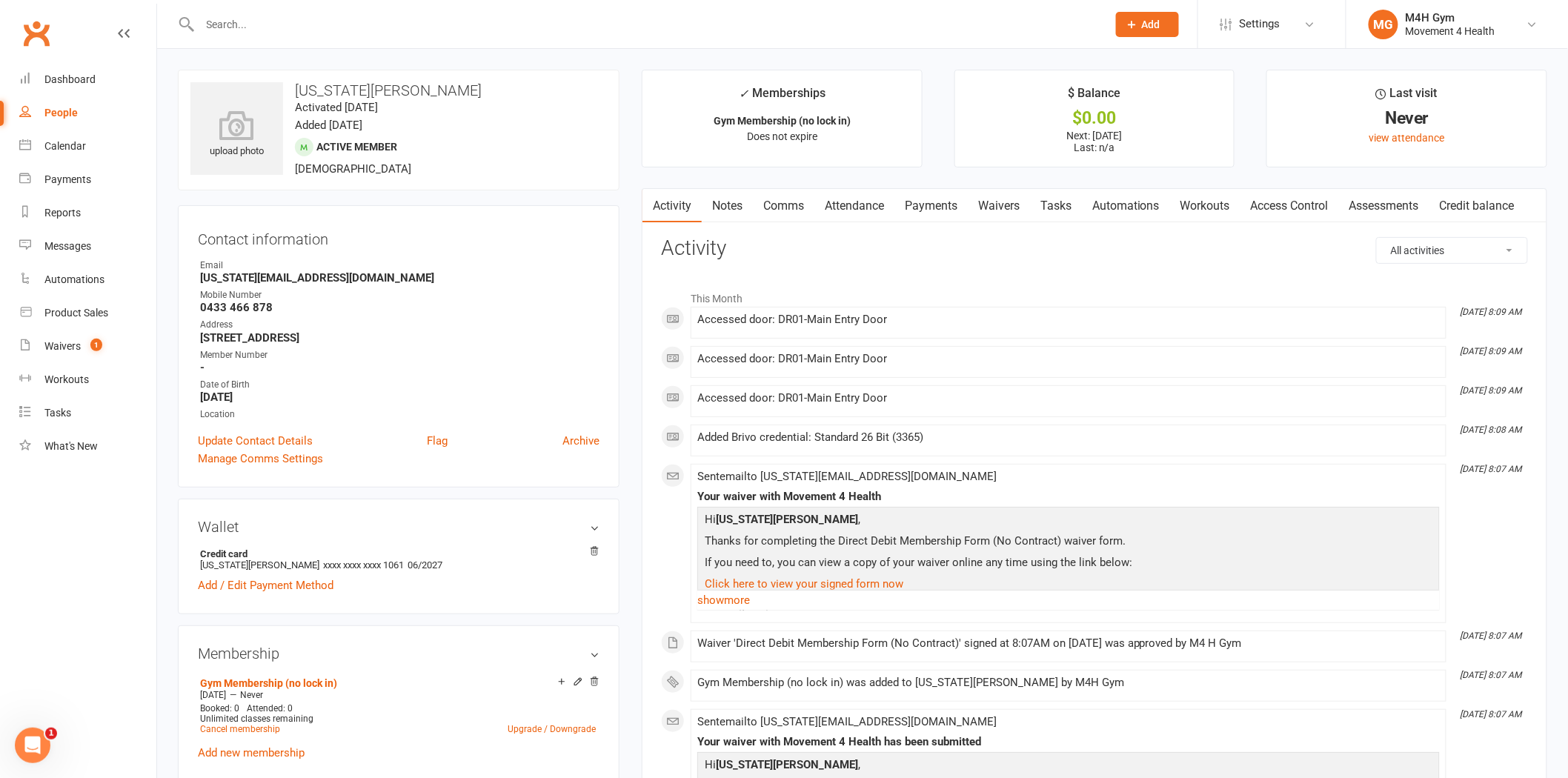
click at [386, 23] on input "text" at bounding box center [646, 24] width 901 height 21
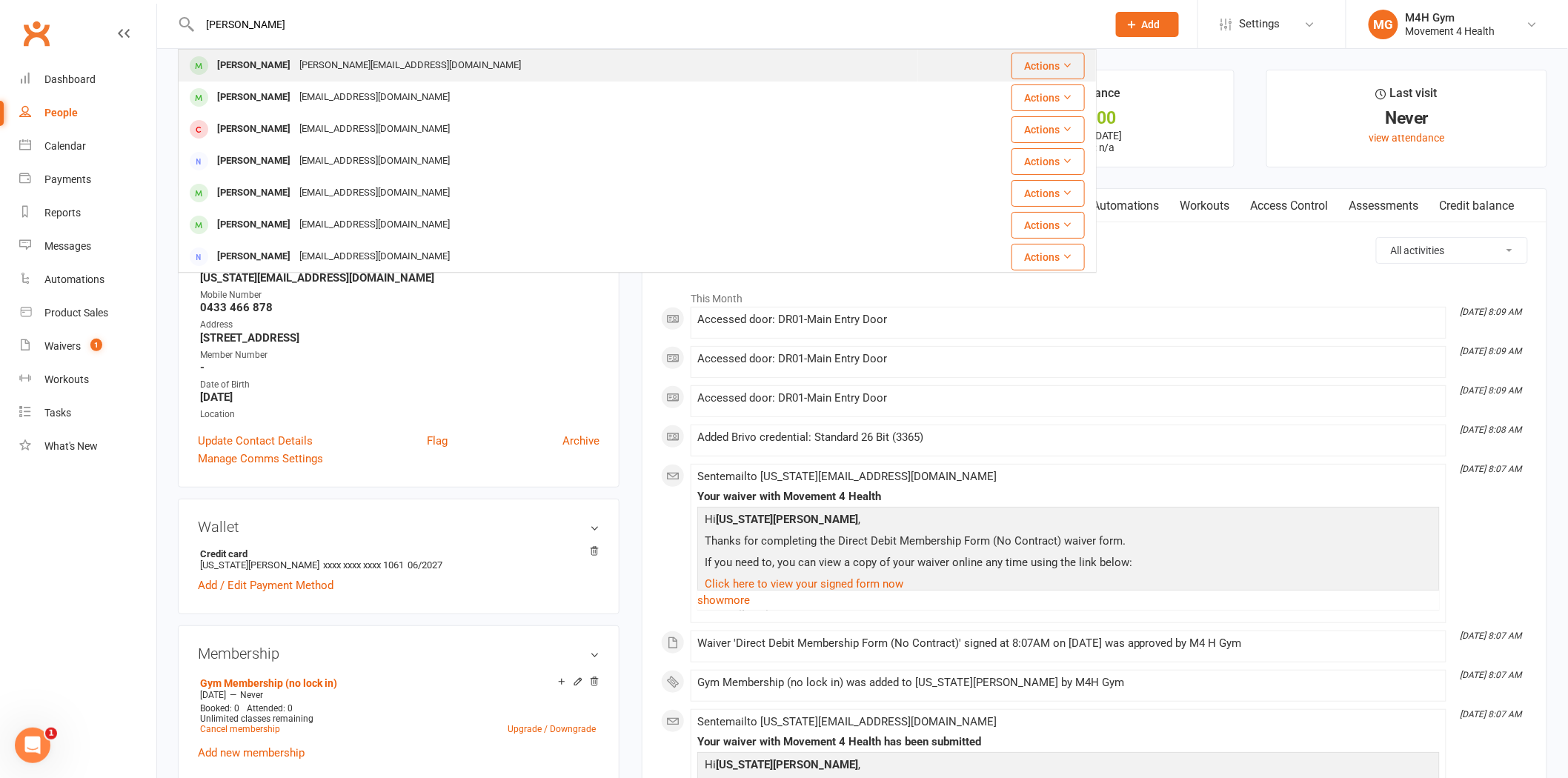
type input "[PERSON_NAME]"
click at [351, 64] on div "[PERSON_NAME][EMAIL_ADDRESS][DOMAIN_NAME]" at bounding box center [410, 65] width 230 height 21
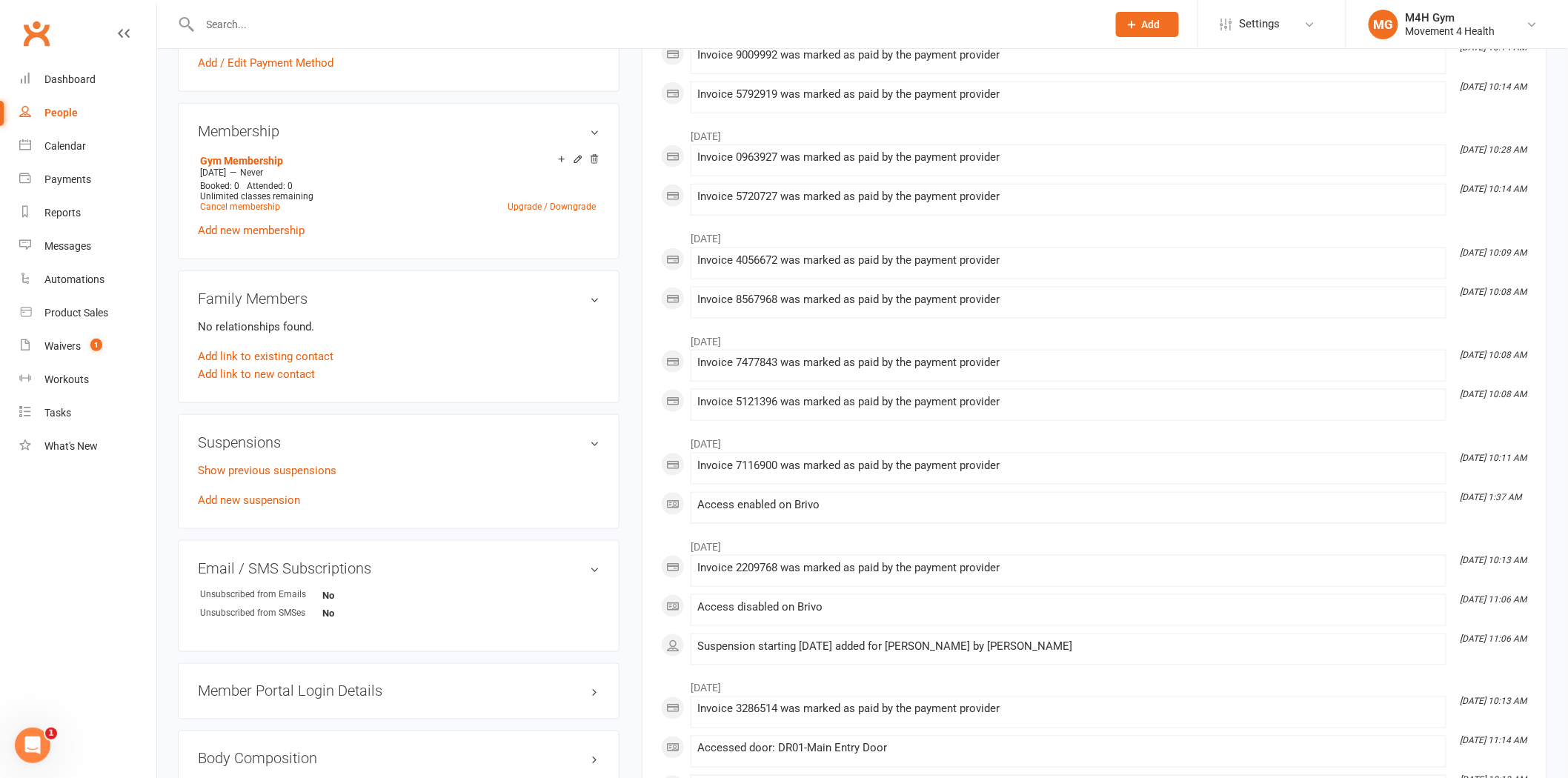
scroll to position [575, 0]
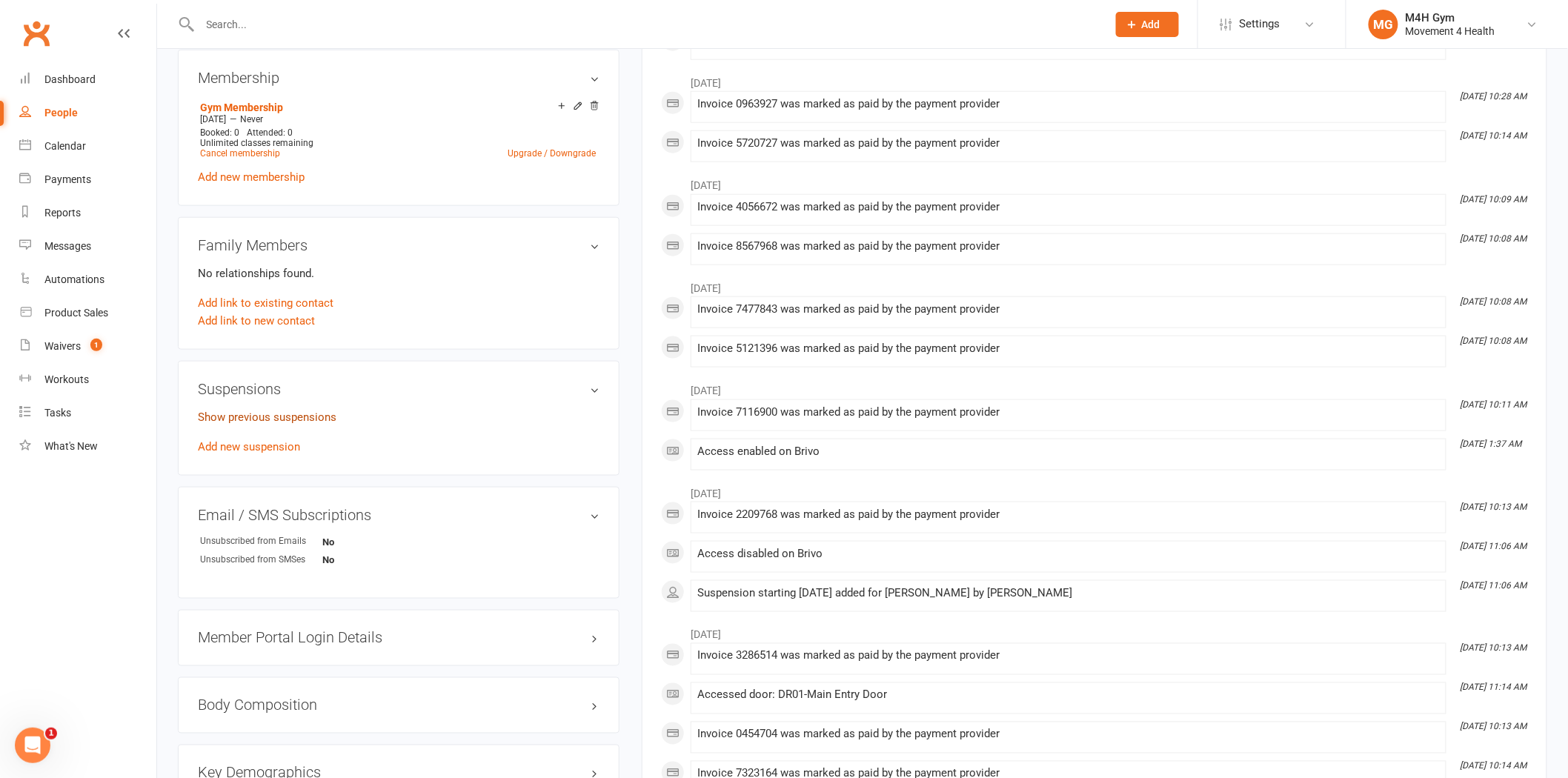
click at [261, 417] on link "Show previous suspensions" at bounding box center [266, 417] width 138 height 14
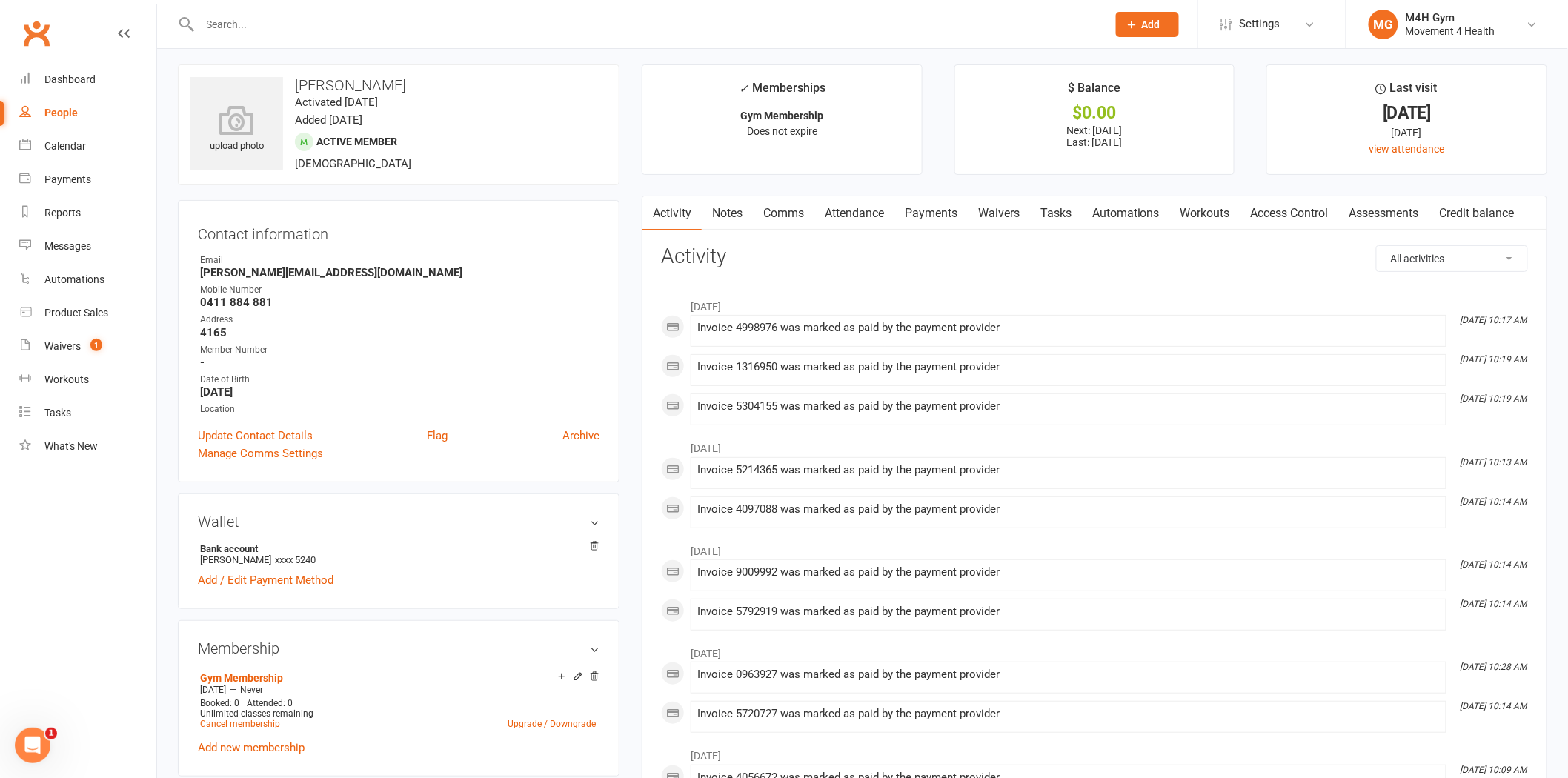
scroll to position [0, 0]
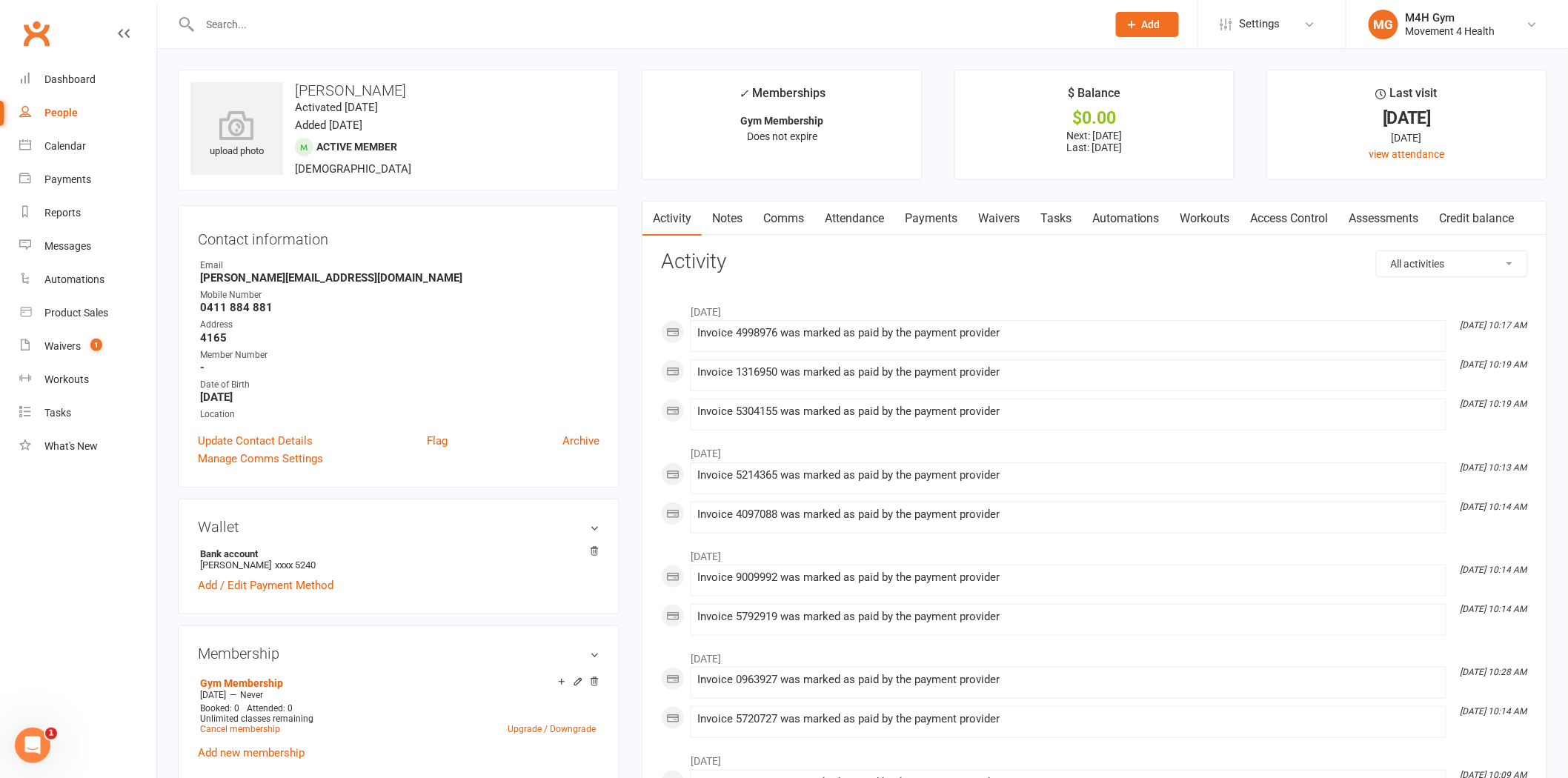
click at [944, 226] on link "Payments" at bounding box center [930, 219] width 73 height 34
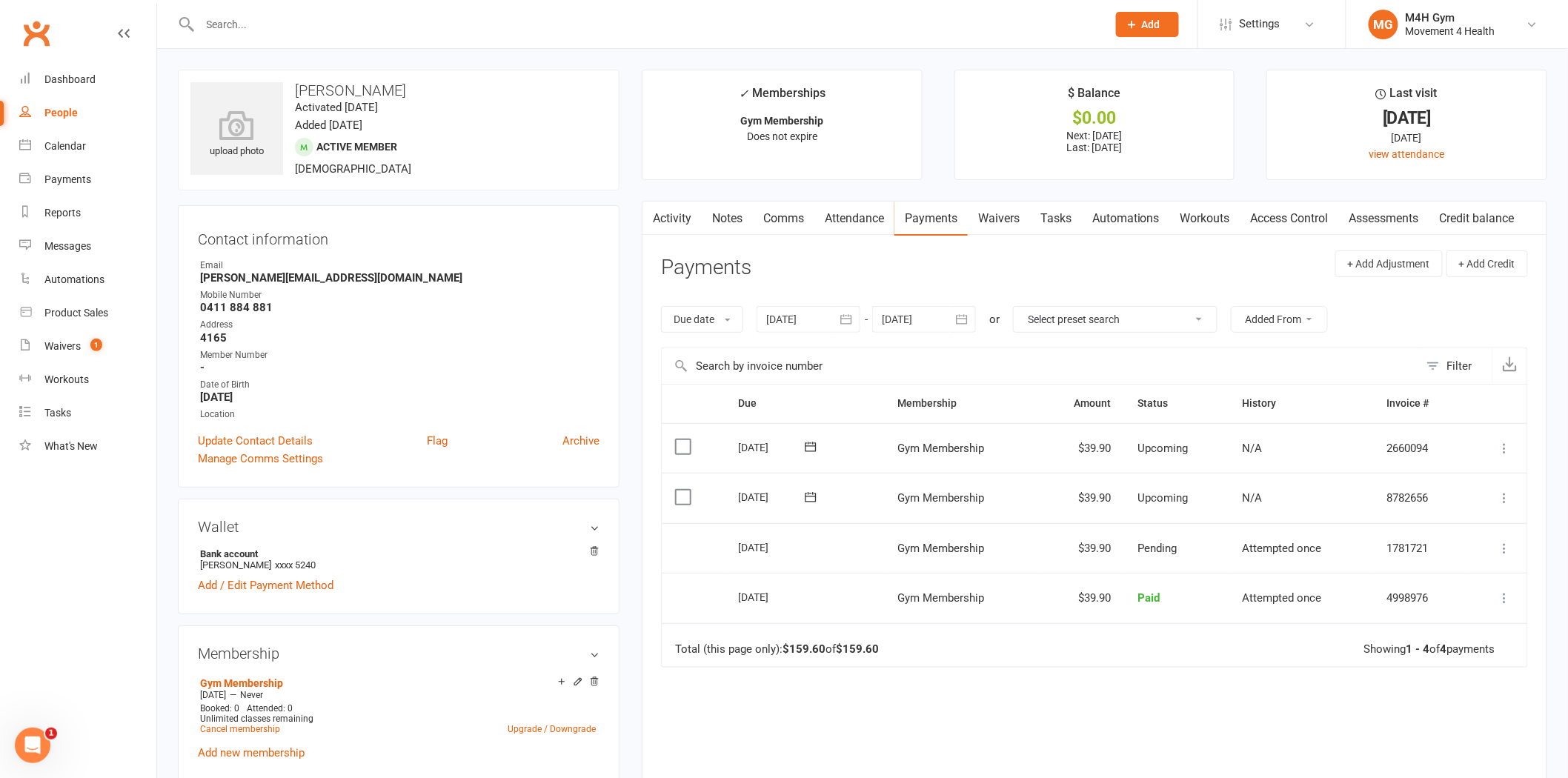
click at [951, 322] on button "button" at bounding box center [962, 319] width 27 height 27
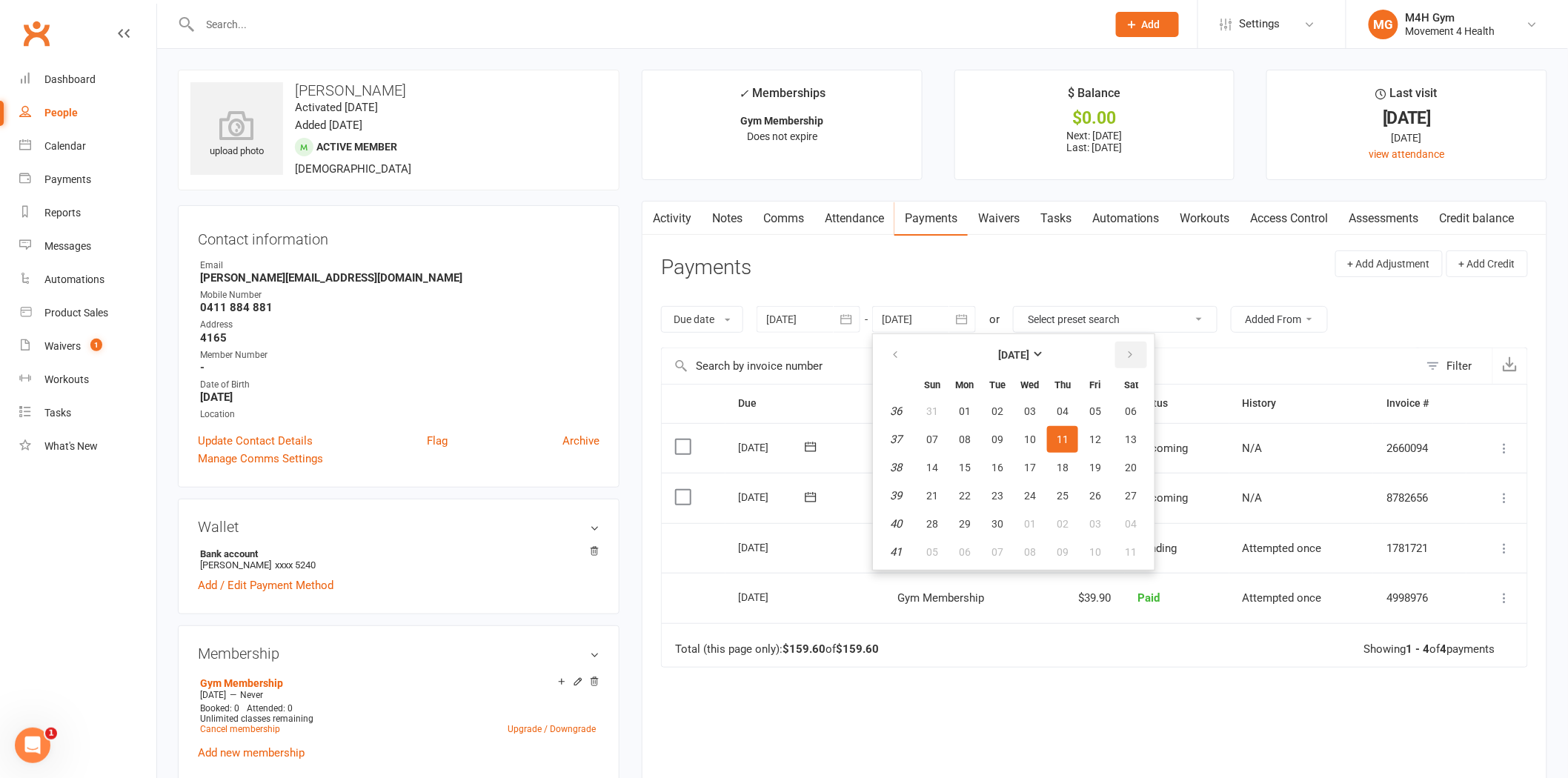
click at [1125, 354] on icon "button" at bounding box center [1130, 355] width 10 height 12
click at [1057, 465] on span "16" at bounding box center [1062, 468] width 12 height 12
type input "[DATE]"
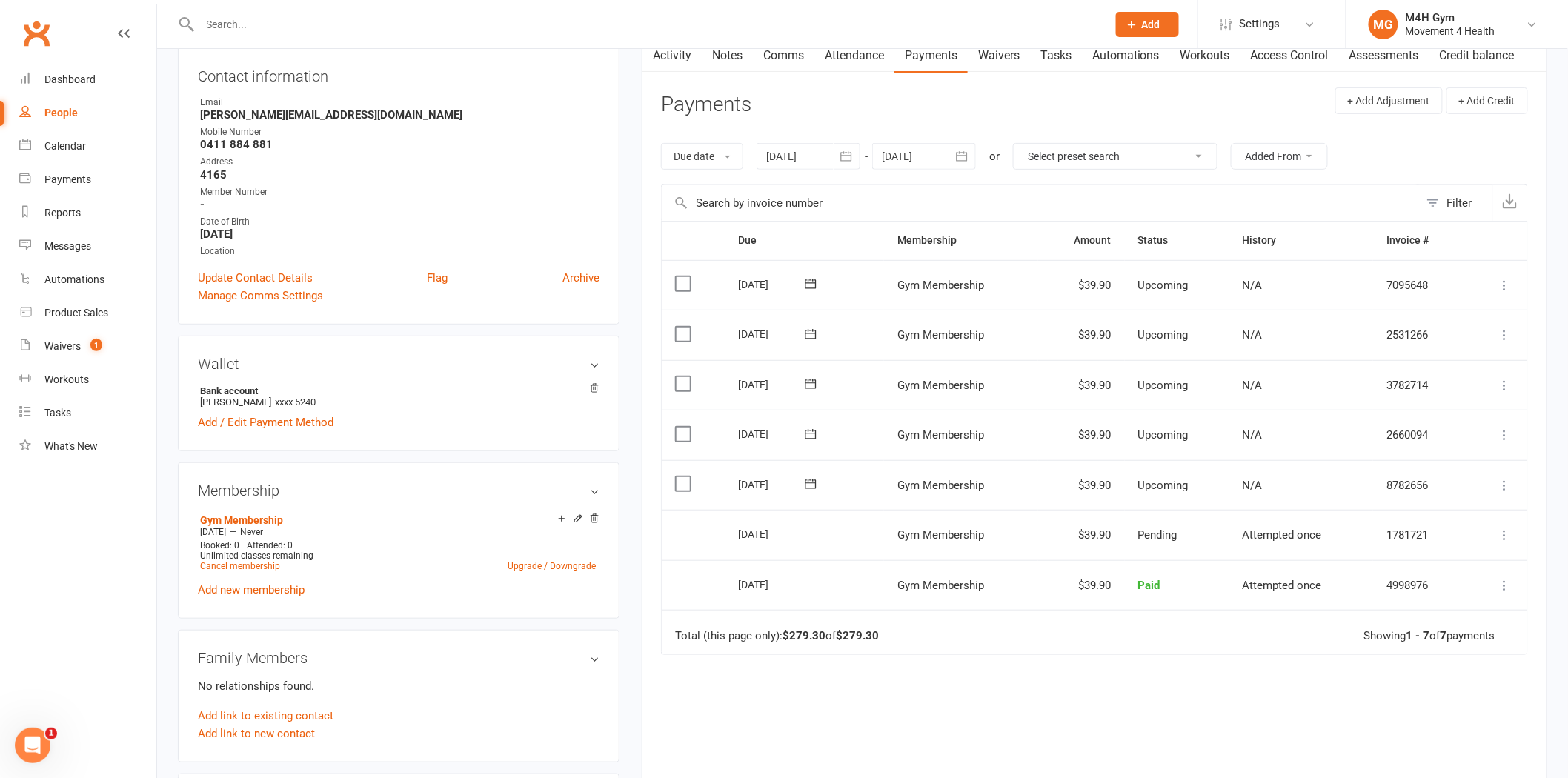
scroll to position [165, 0]
click at [398, 27] on input "text" at bounding box center [646, 24] width 901 height 21
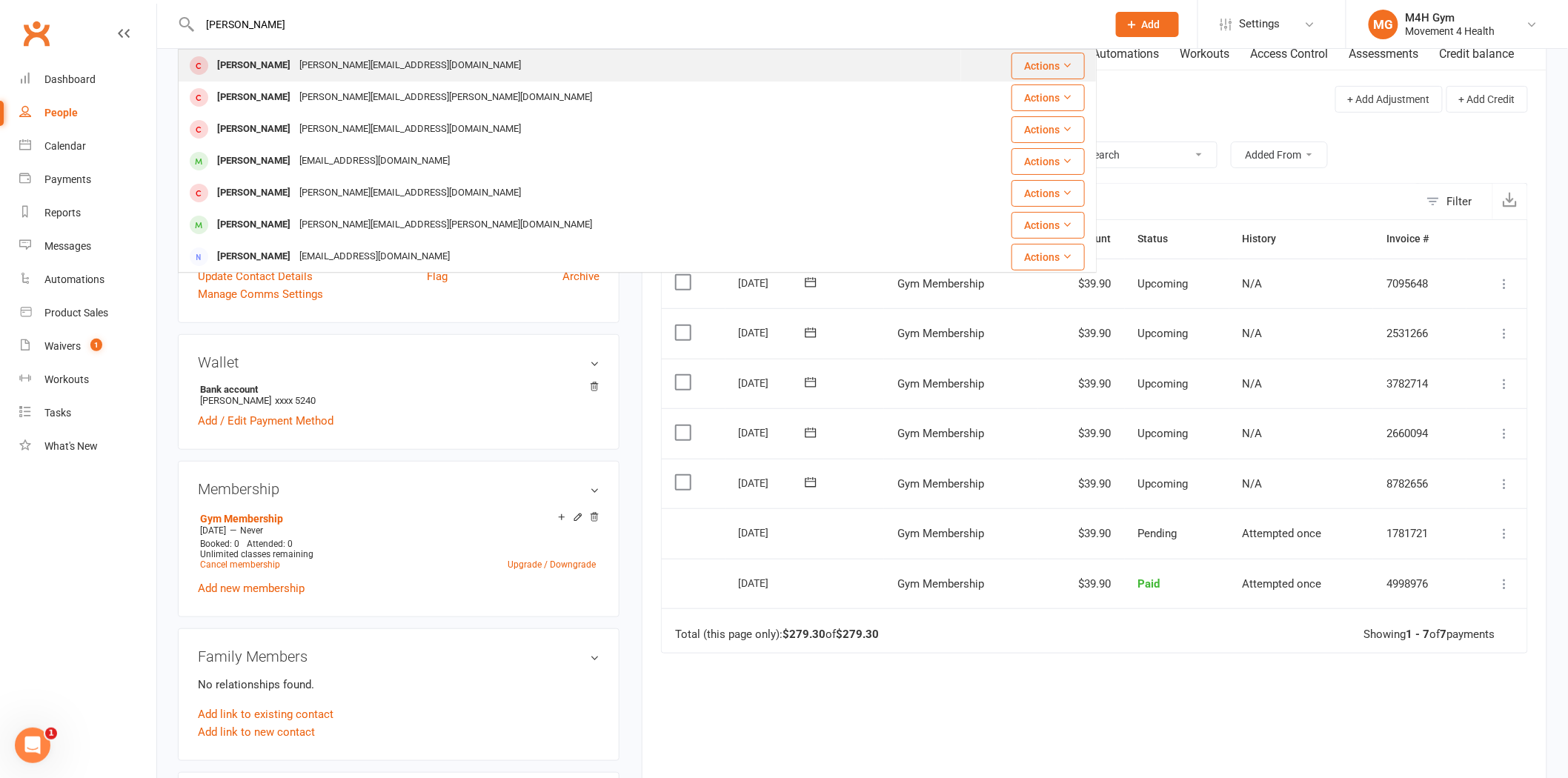
type input "[PERSON_NAME]"
click at [363, 72] on div "[PERSON_NAME][EMAIL_ADDRESS][DOMAIN_NAME]" at bounding box center [410, 65] width 230 height 21
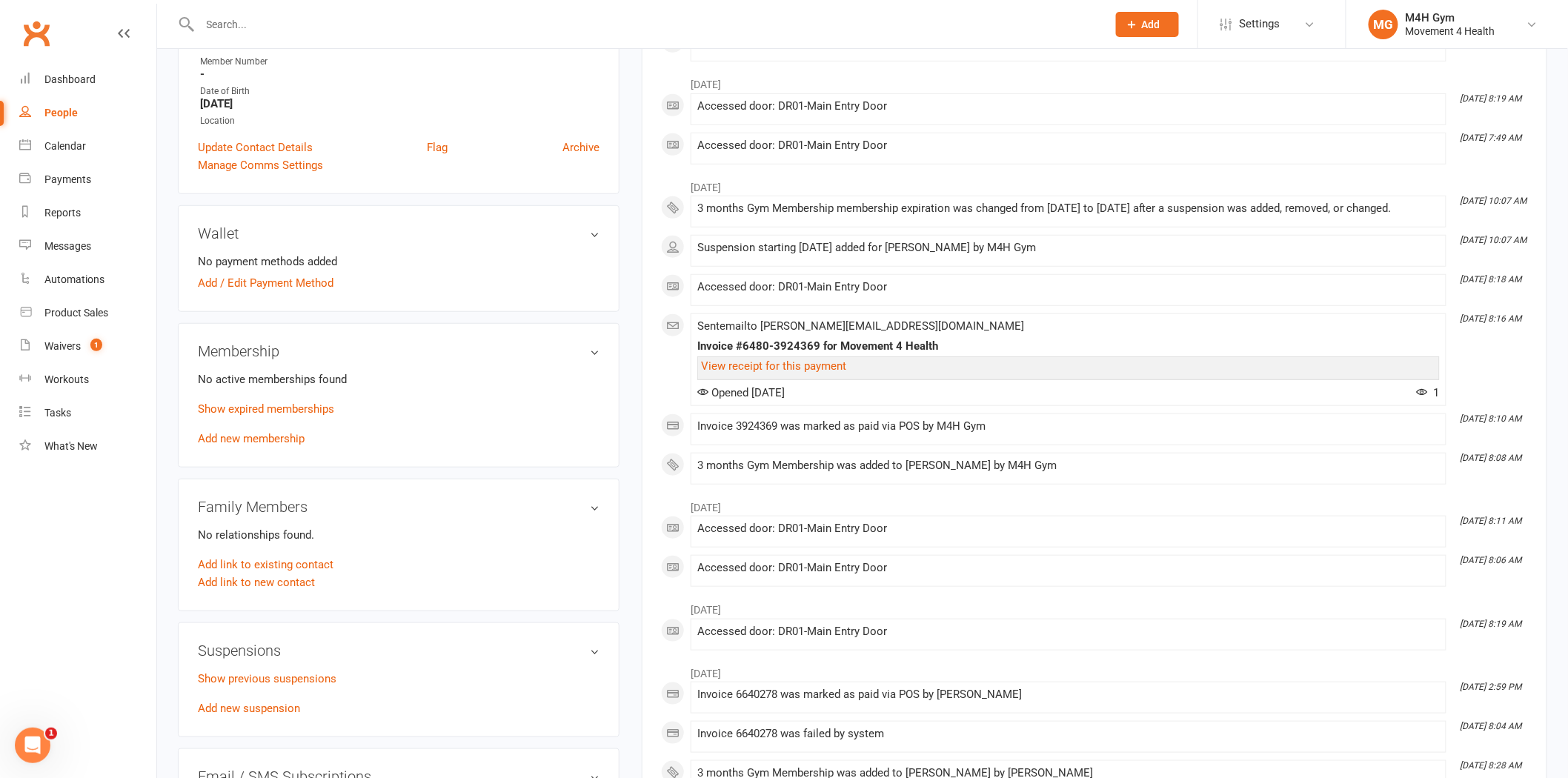
scroll to position [411, 0]
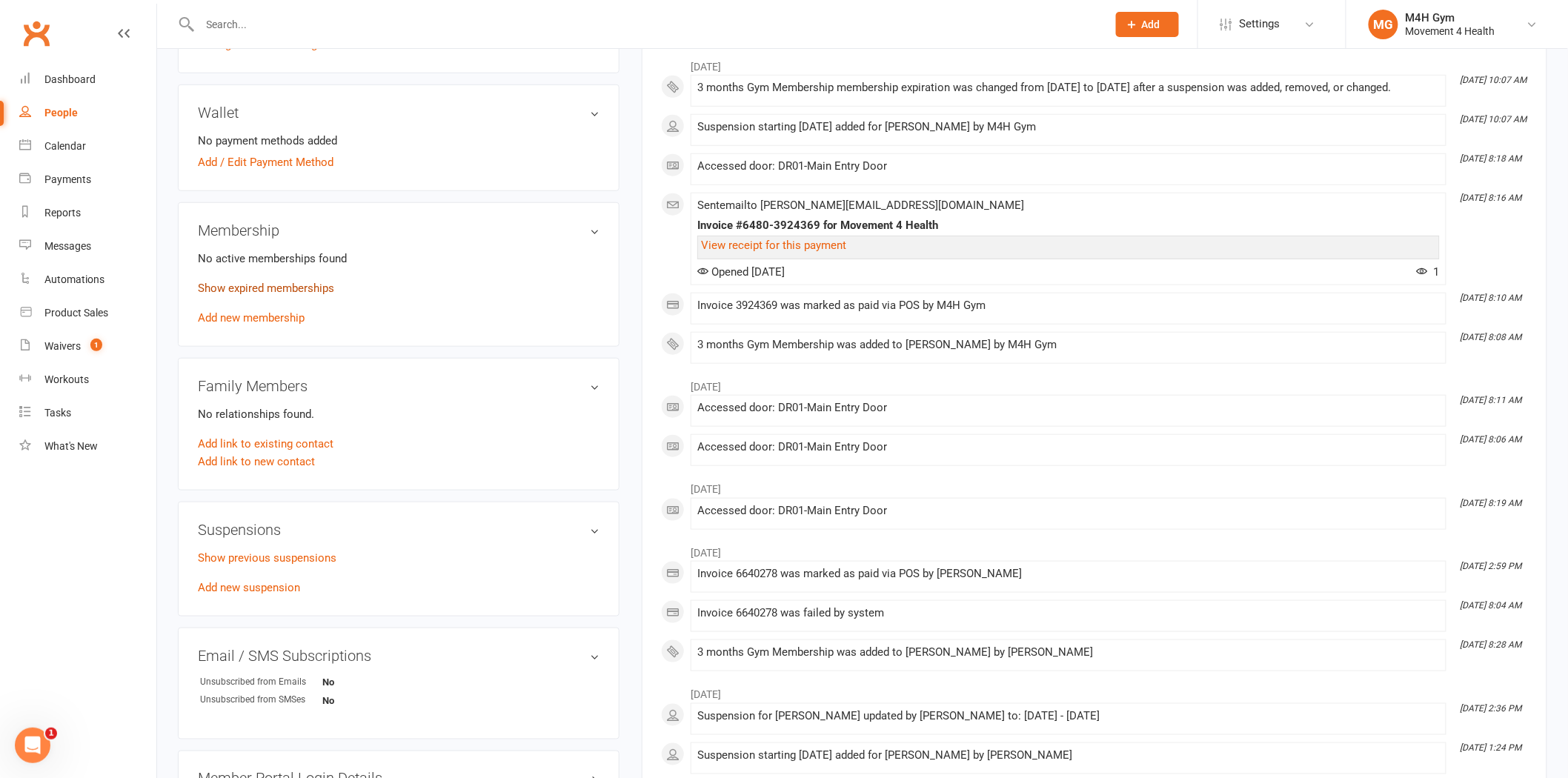
click at [270, 283] on link "Show expired memberships" at bounding box center [265, 289] width 137 height 14
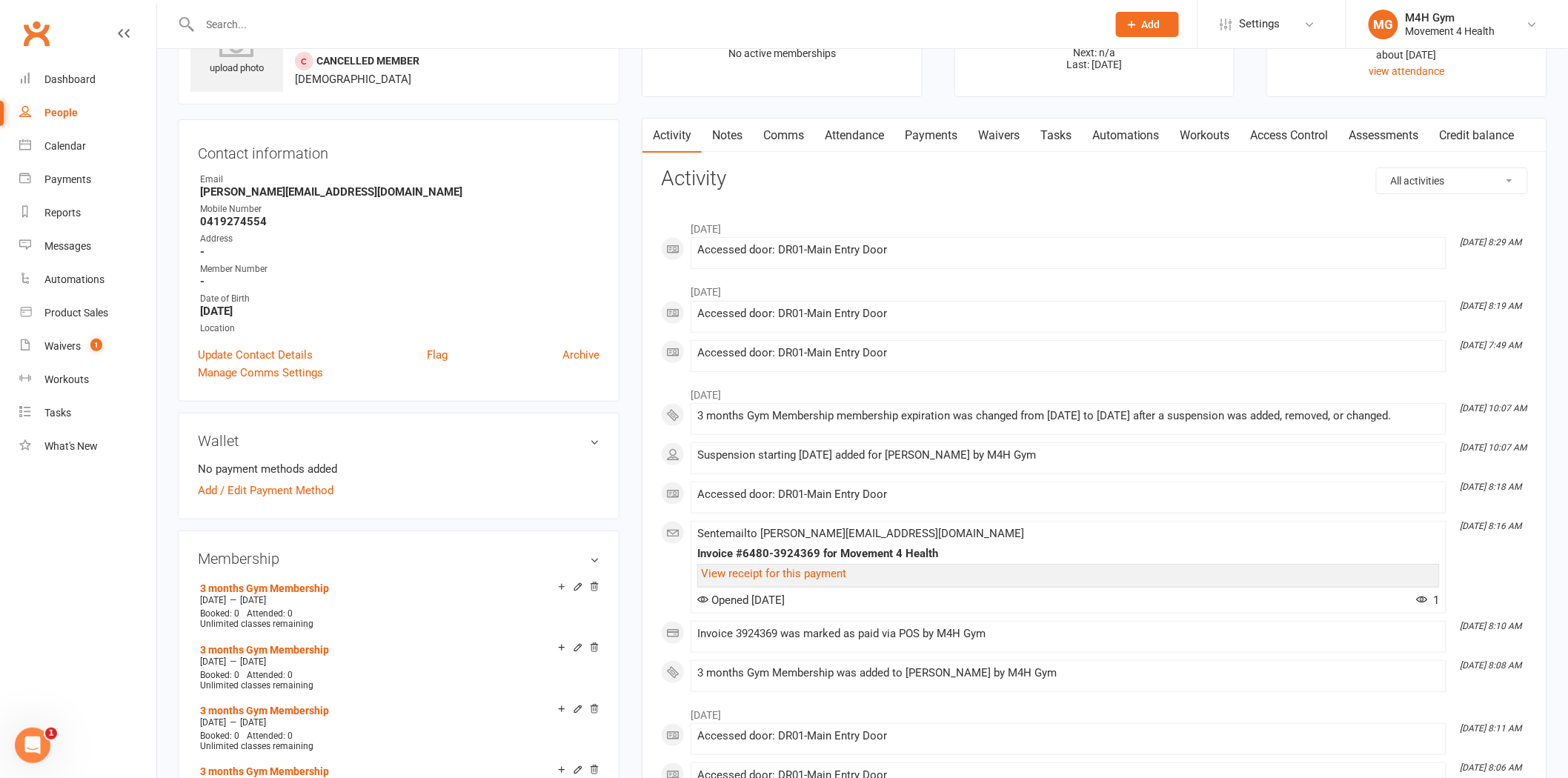
scroll to position [82, 0]
click at [1285, 139] on link "Access Control" at bounding box center [1289, 137] width 99 height 34
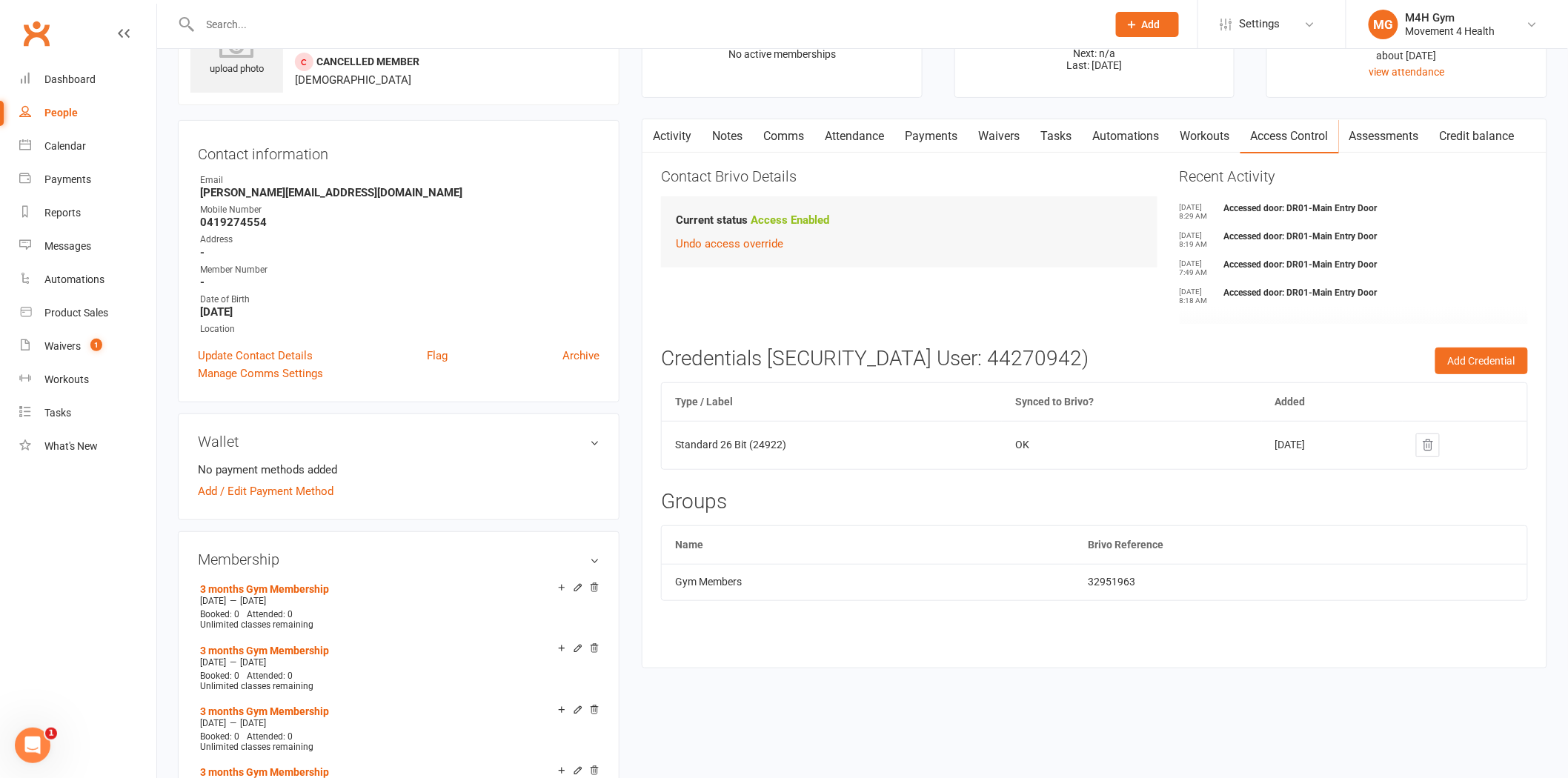
click at [676, 129] on link "Activity" at bounding box center [672, 137] width 59 height 34
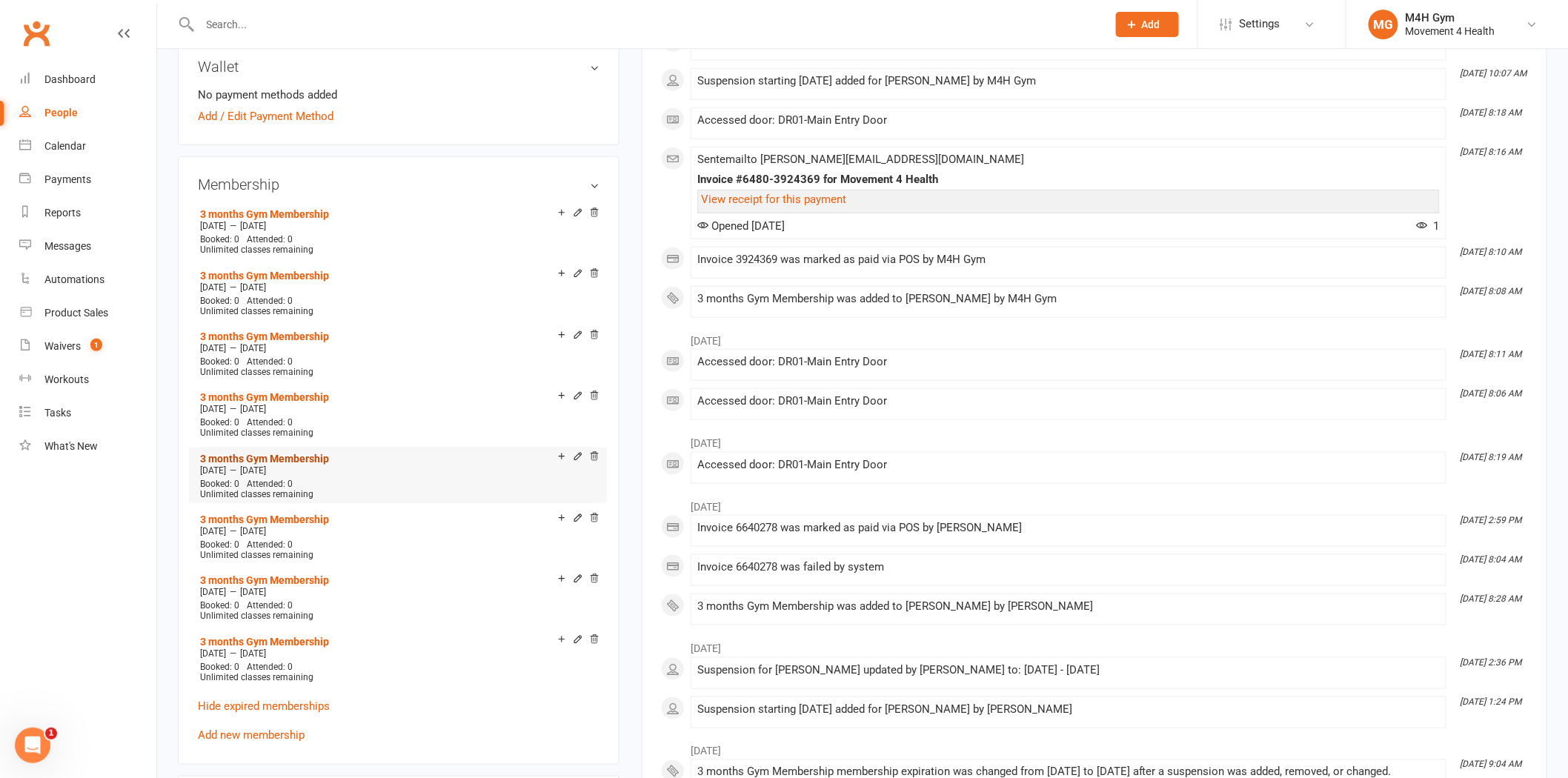
scroll to position [494, 0]
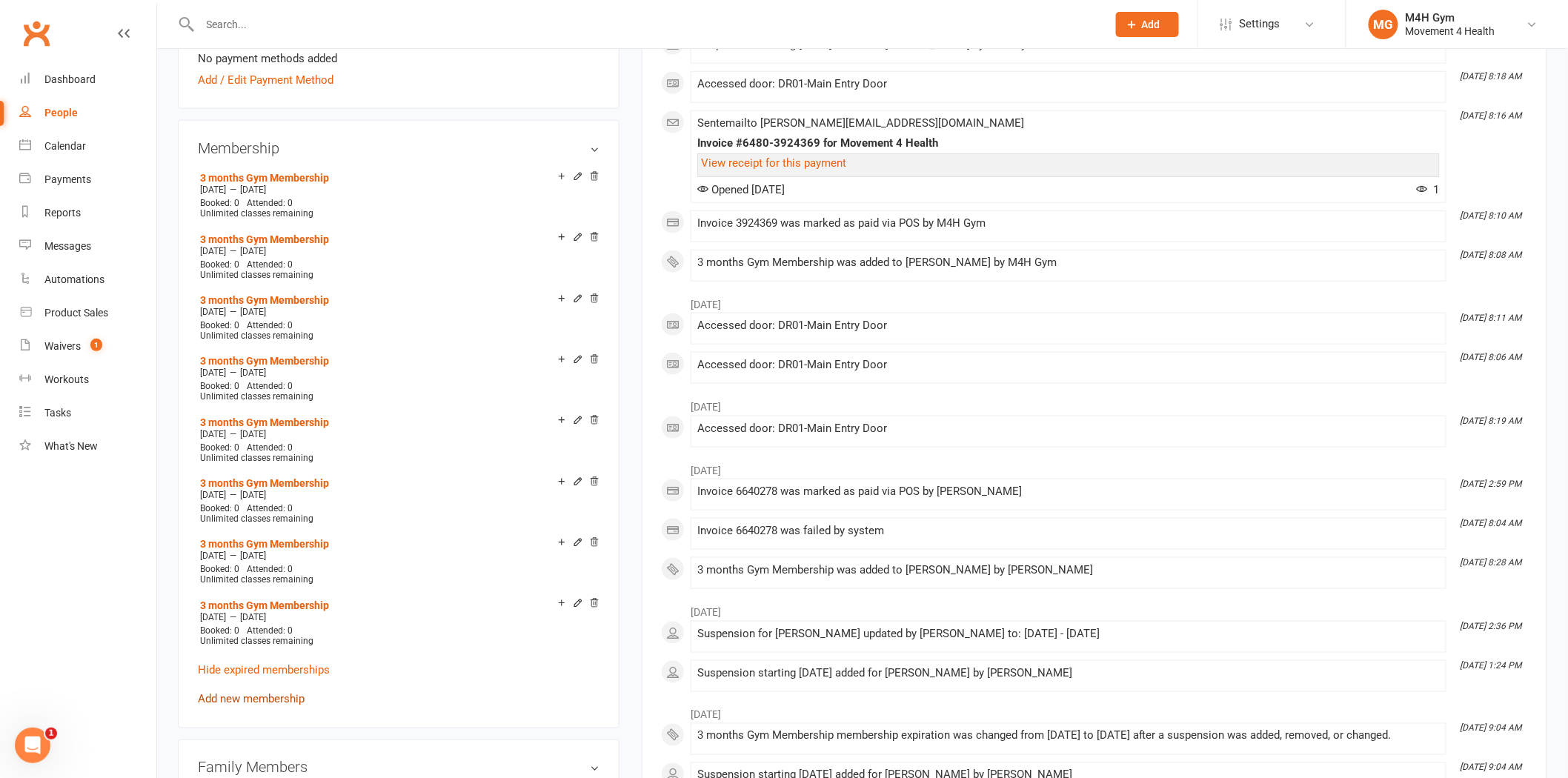
click at [267, 693] on link "Add new membership" at bounding box center [251, 700] width 106 height 14
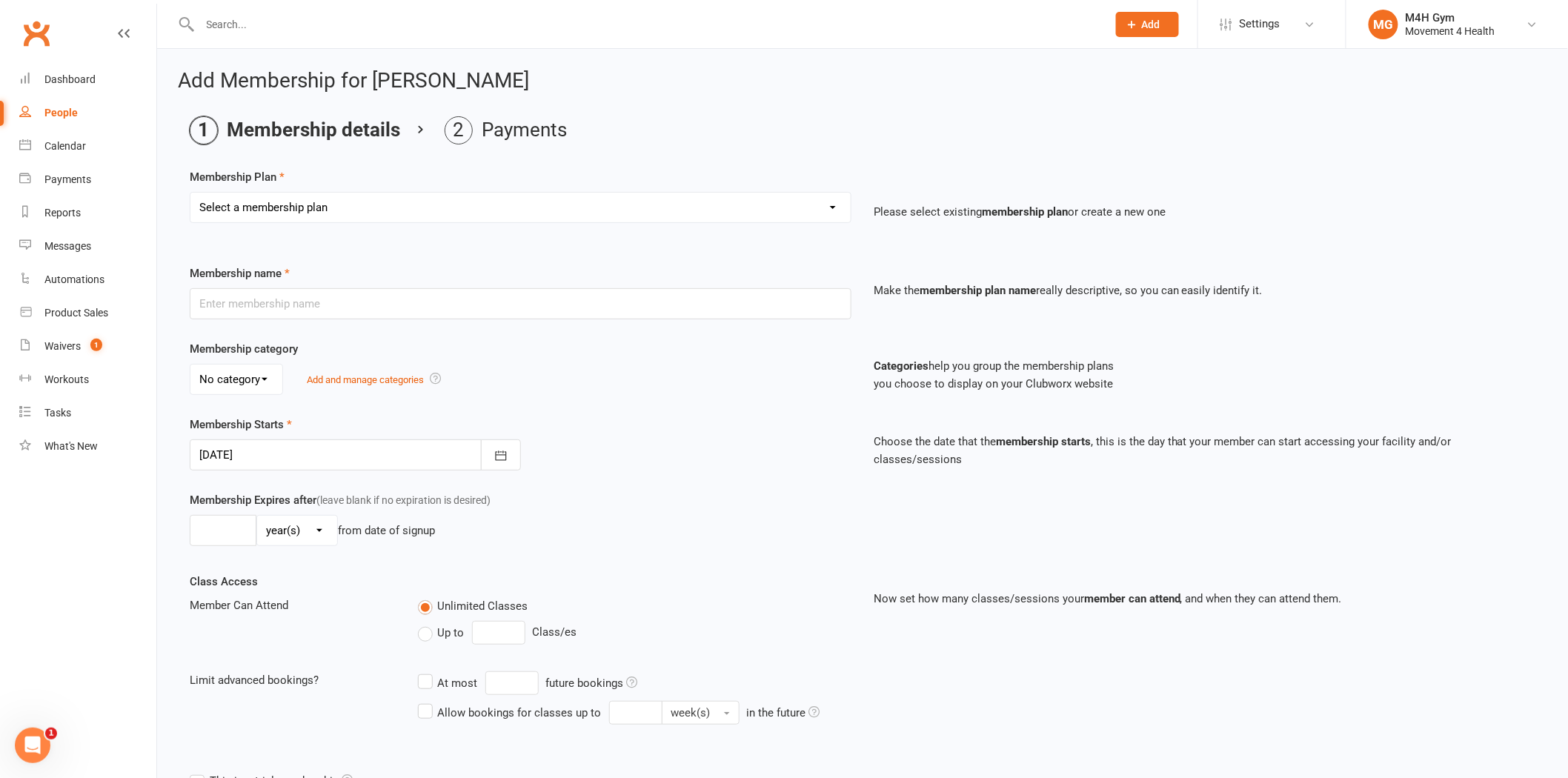
click at [403, 182] on div "Membership Plan Select a membership plan Create new Membership Plan Gym Members…" at bounding box center [862, 206] width 1346 height 76
click at [373, 219] on select "Select a membership plan Create new Membership Plan Gym Membership Group Member…" at bounding box center [520, 207] width 660 height 30
select select "7"
click at [191, 192] on select "Select a membership plan Create new Membership Plan Gym Membership Group Member…" at bounding box center [520, 207] width 660 height 30
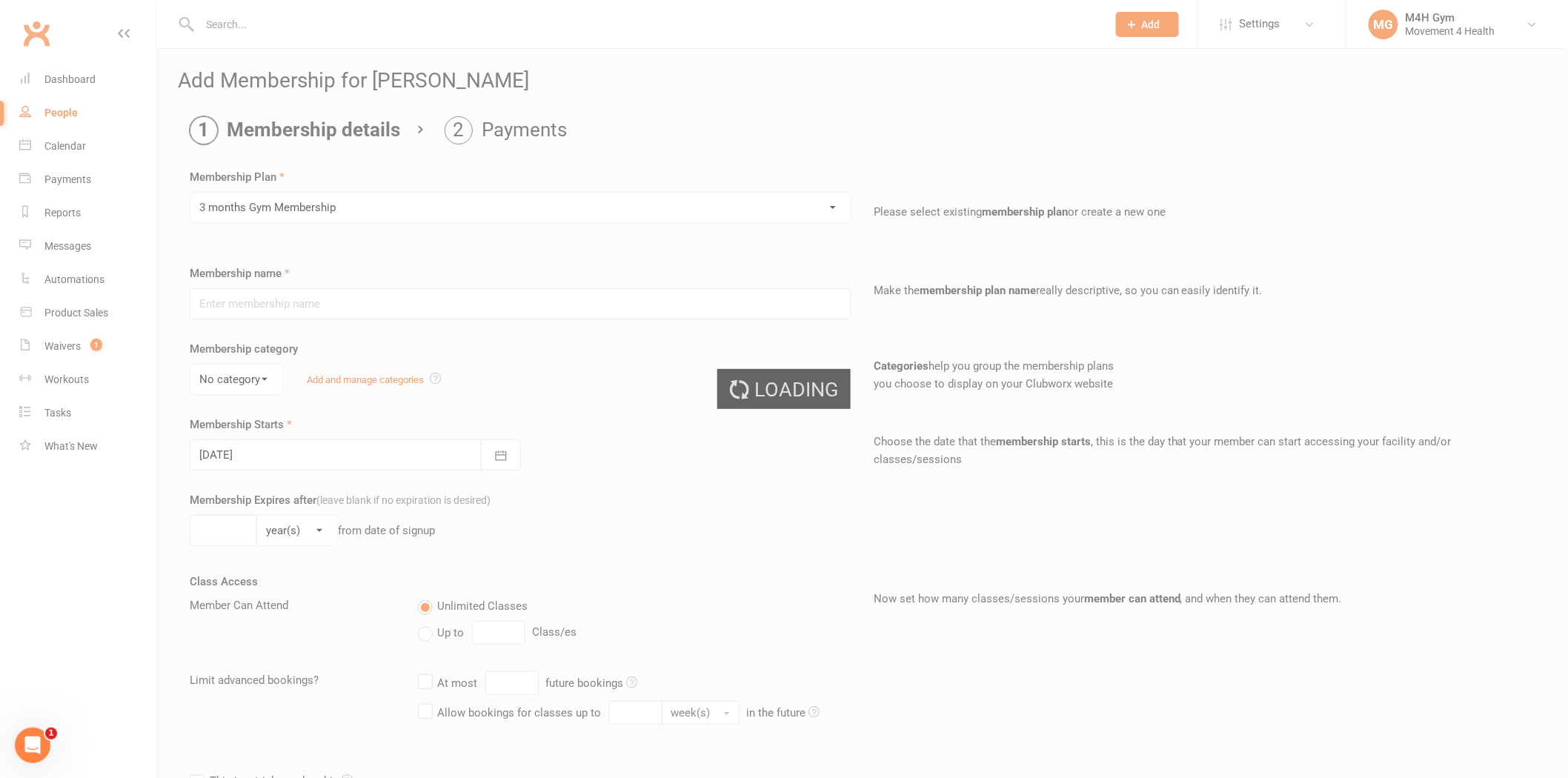
type input "3 months Gym Membership"
select select "4"
type input "3"
select select "2"
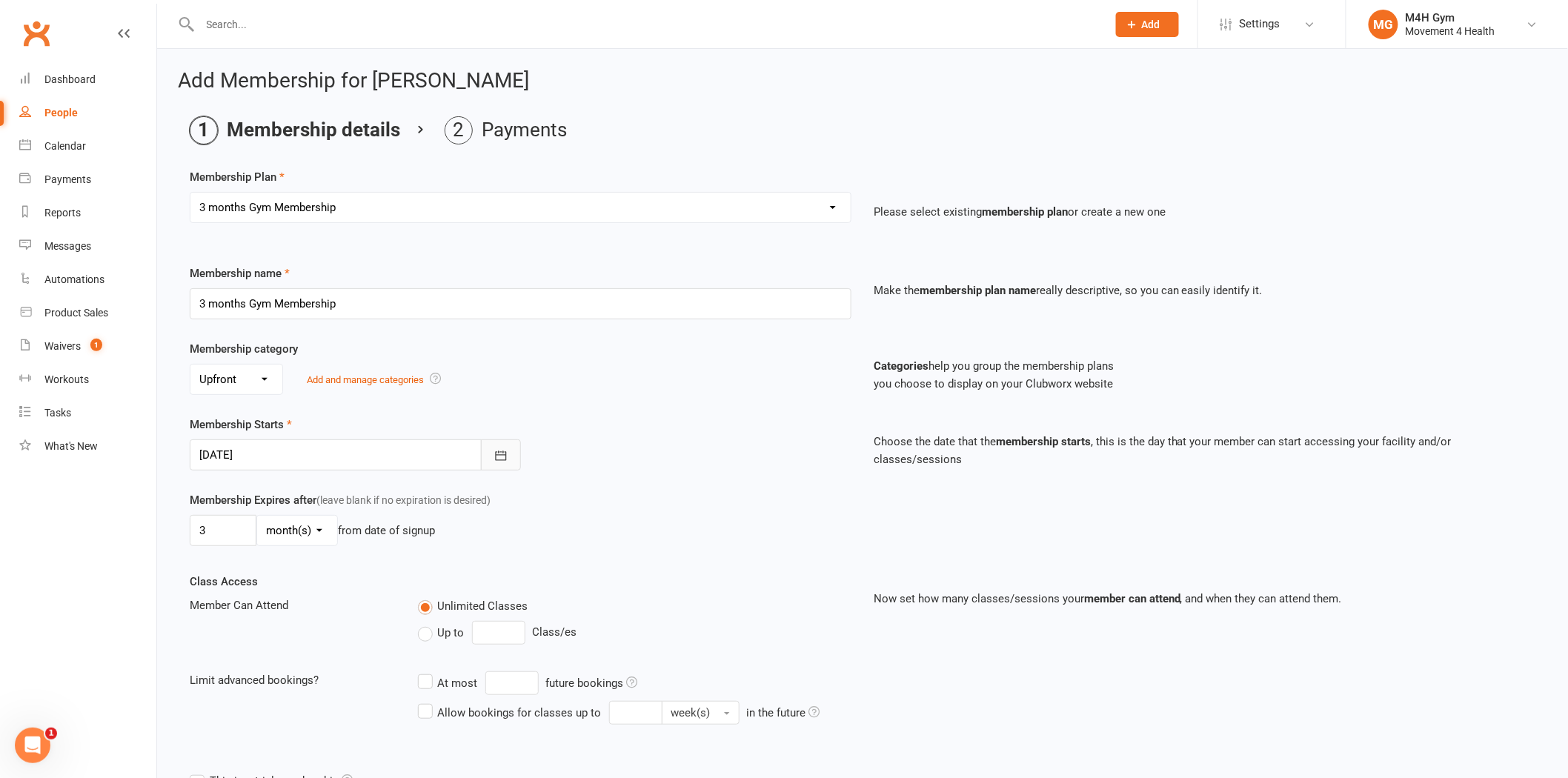
click at [486, 446] on button "button" at bounding box center [501, 455] width 40 height 31
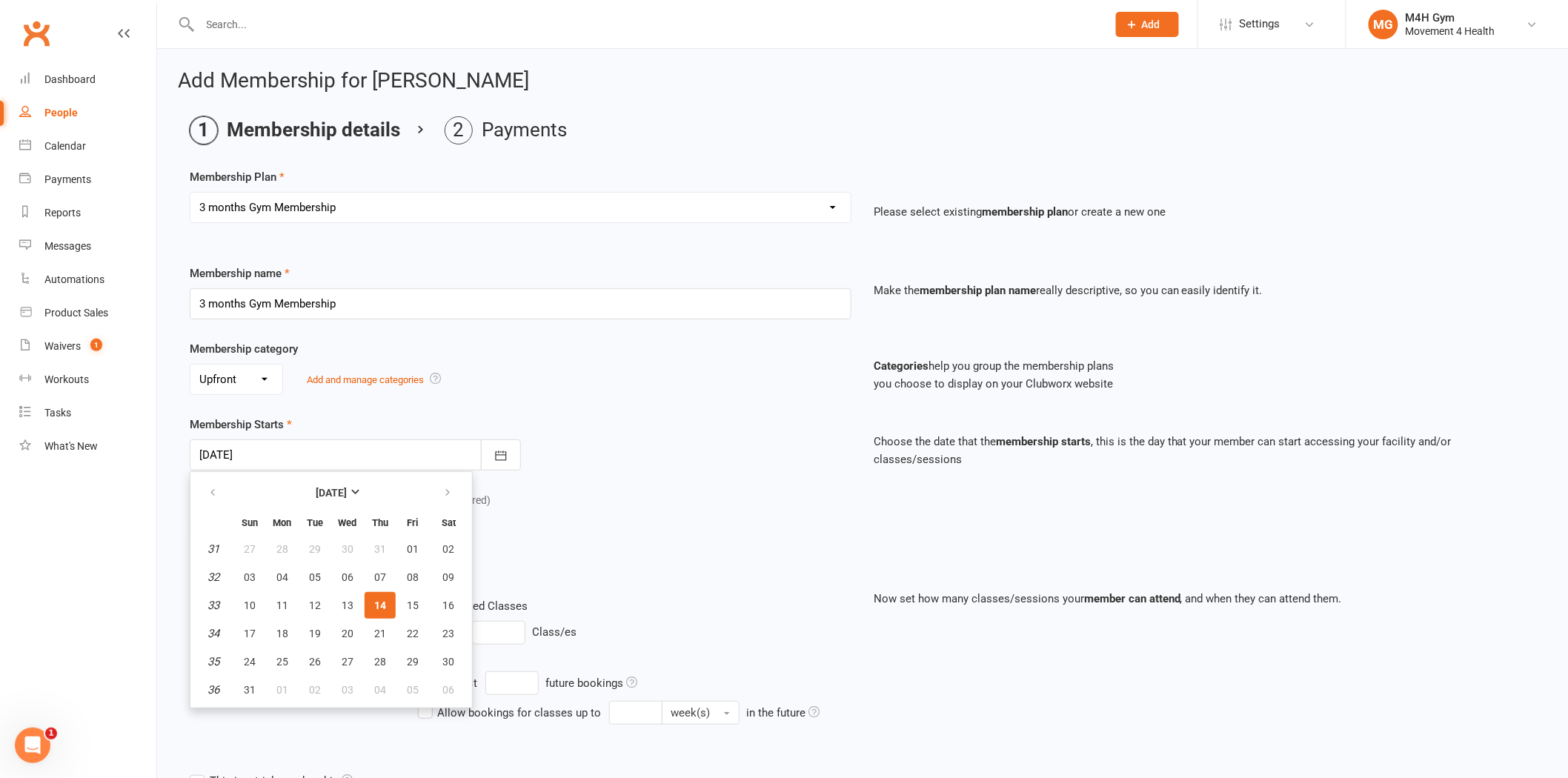
click at [379, 593] on button "14" at bounding box center [380, 605] width 31 height 27
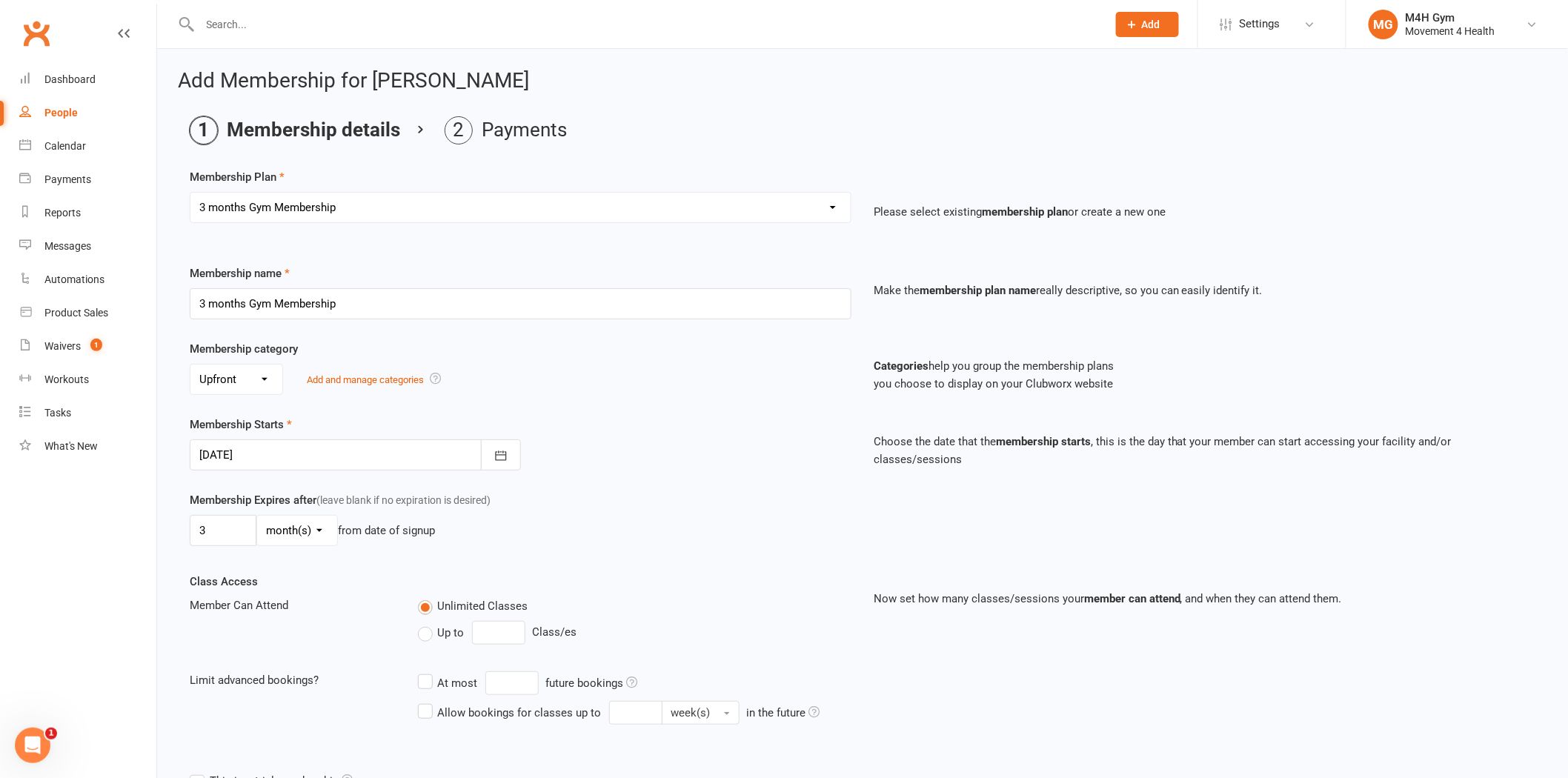
click at [684, 422] on div "Membership Starts [DATE] [DATE] Sun Mon Tue Wed Thu Fri Sat 31 27 28 29 30 31 0…" at bounding box center [520, 443] width 684 height 55
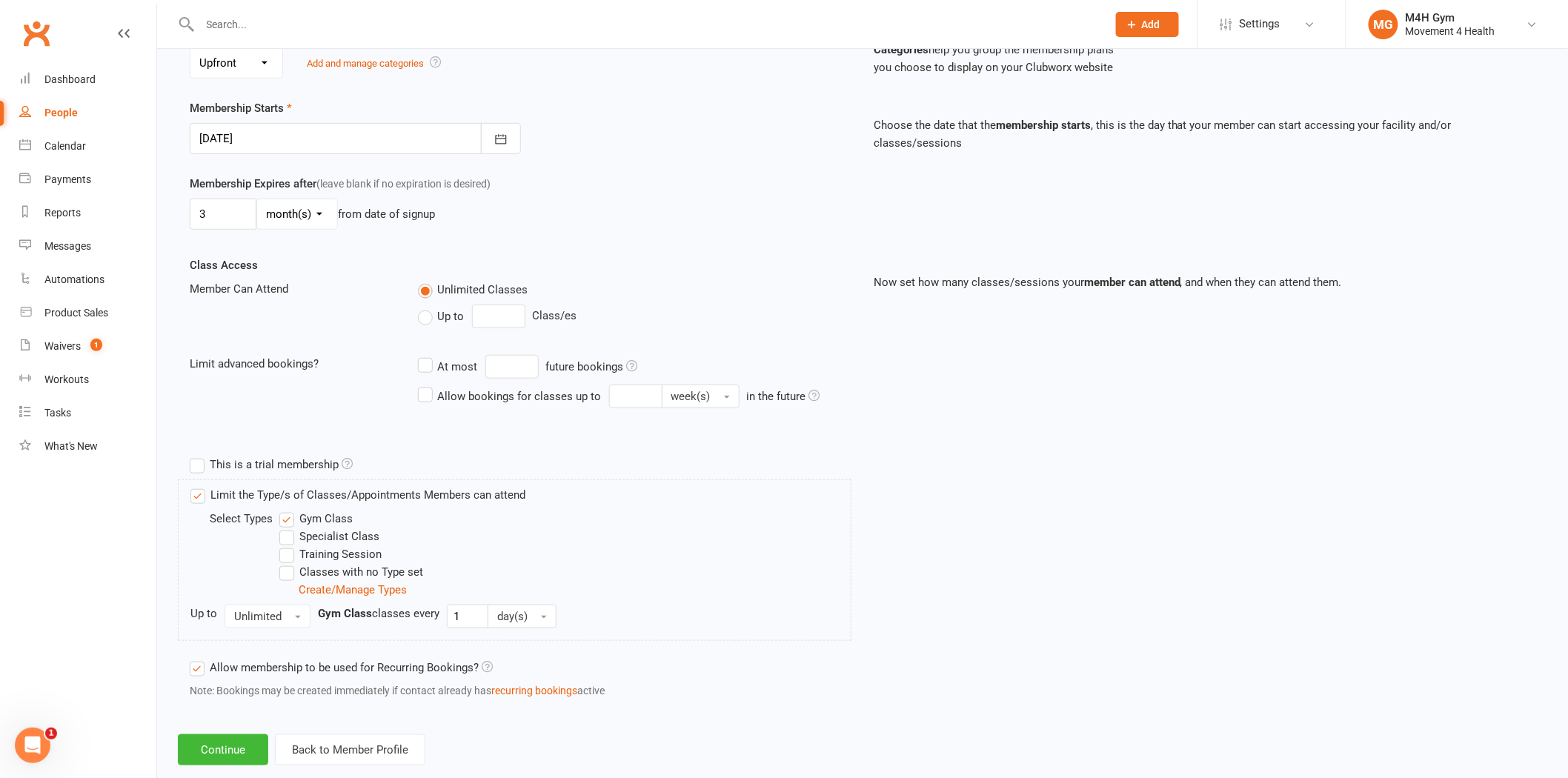
scroll to position [329, 0]
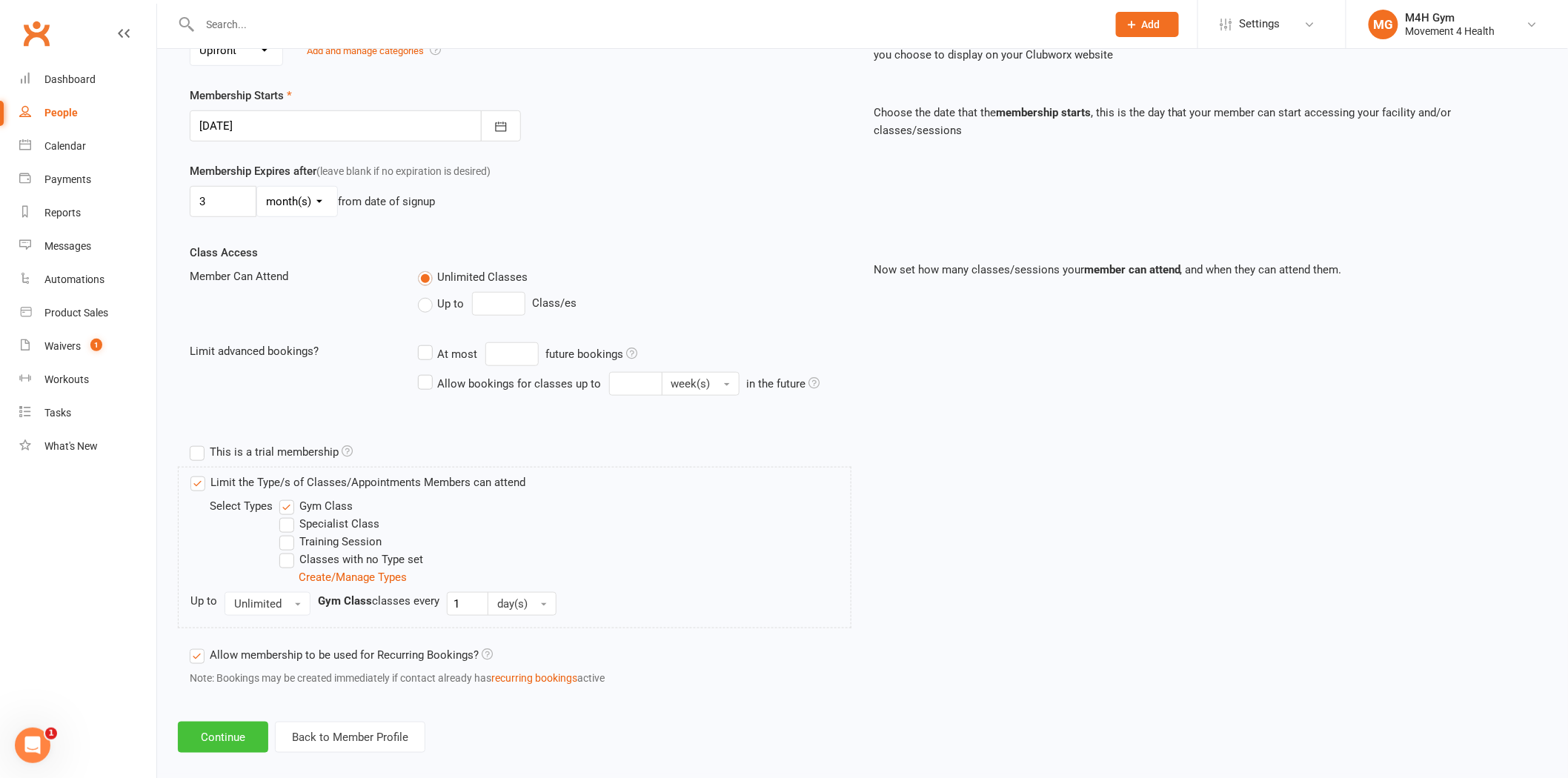
click at [241, 735] on button "Continue" at bounding box center [222, 737] width 90 height 31
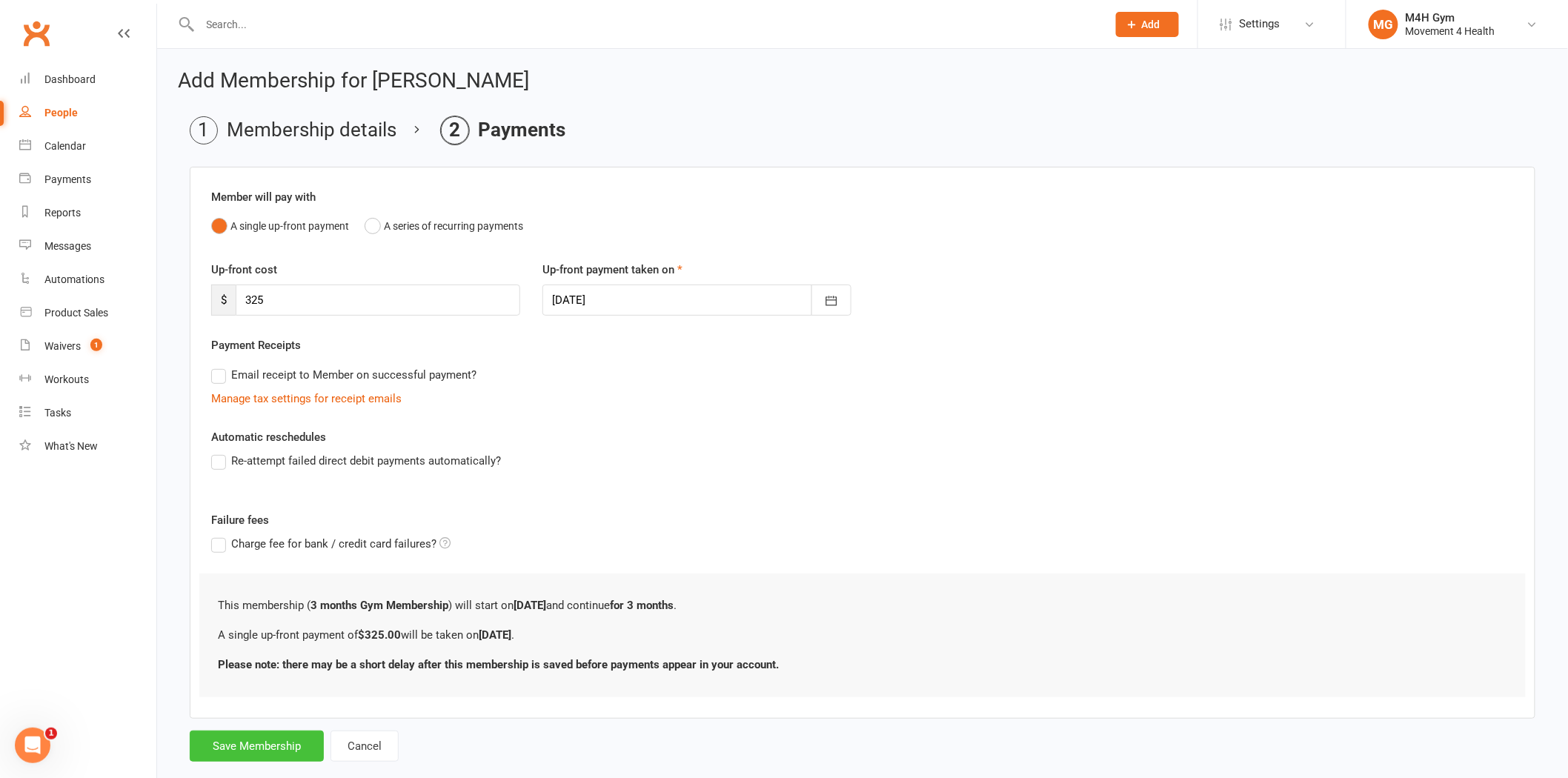
click at [276, 747] on button "Save Membership" at bounding box center [257, 746] width 134 height 31
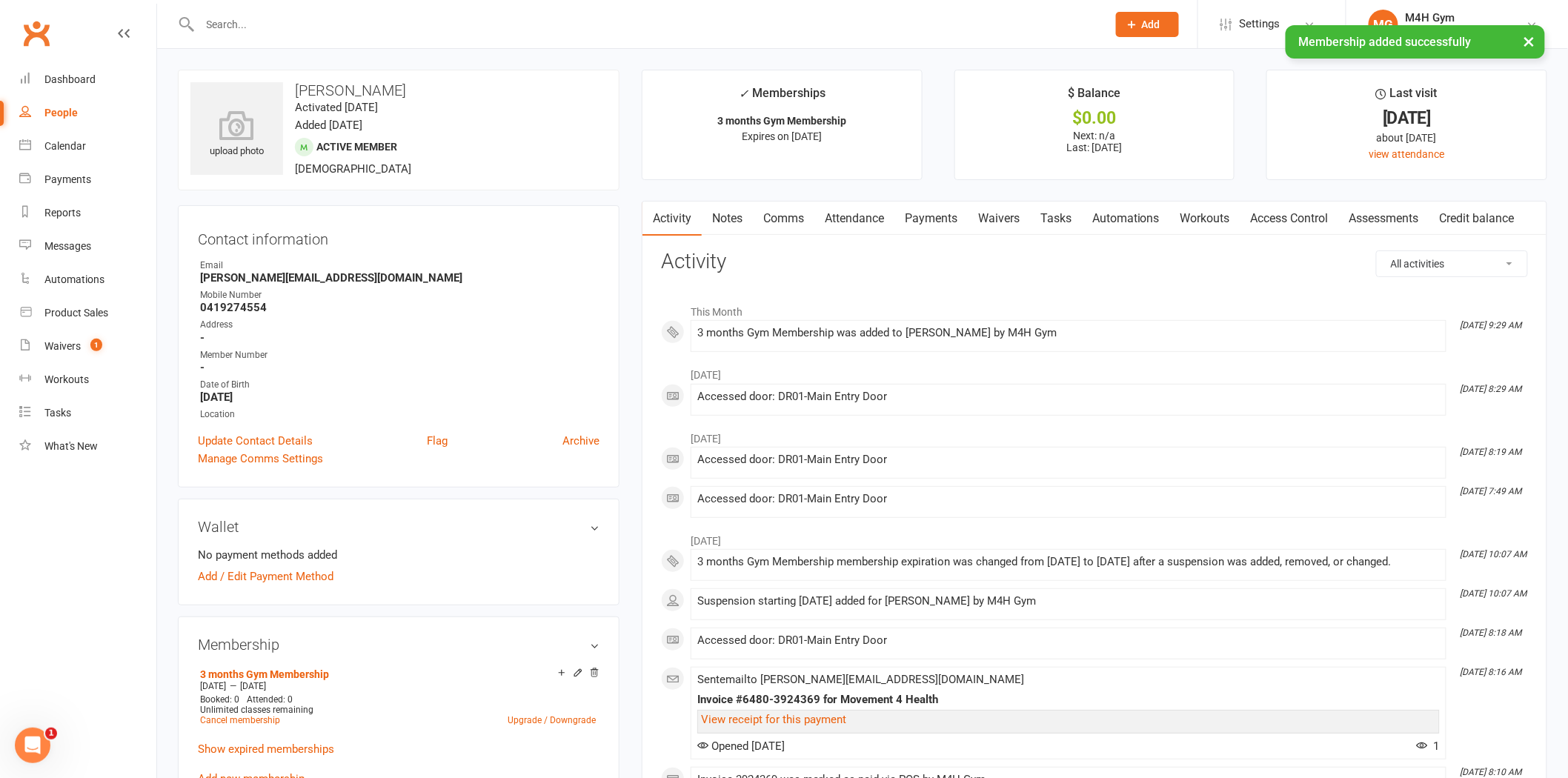
click at [1282, 215] on link "Access Control" at bounding box center [1289, 219] width 99 height 34
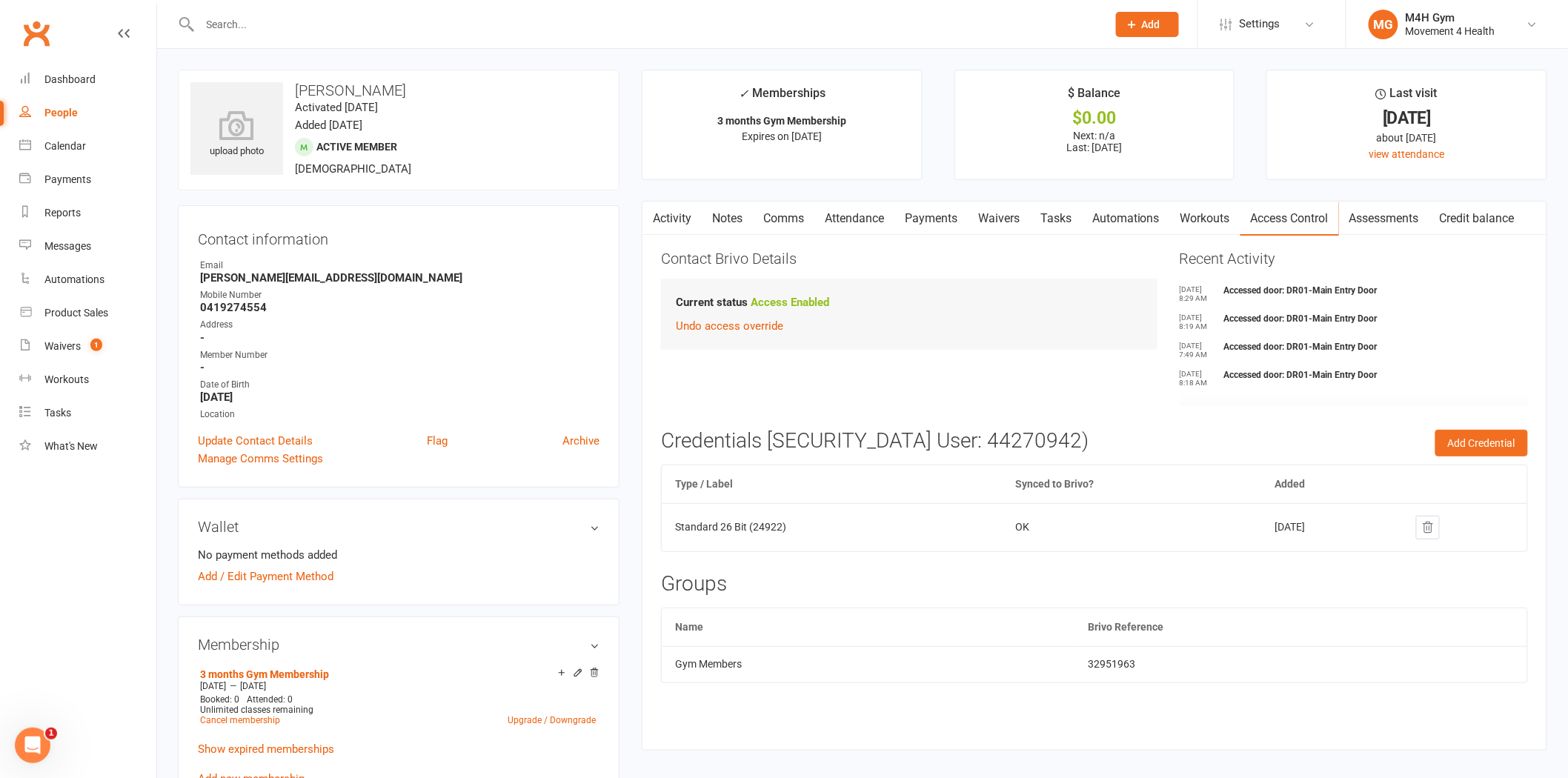
click at [799, 300] on strong "Access Enabled" at bounding box center [789, 302] width 78 height 14
click at [657, 225] on button "button" at bounding box center [652, 218] width 19 height 33
click at [691, 218] on link "Activity" at bounding box center [672, 219] width 59 height 34
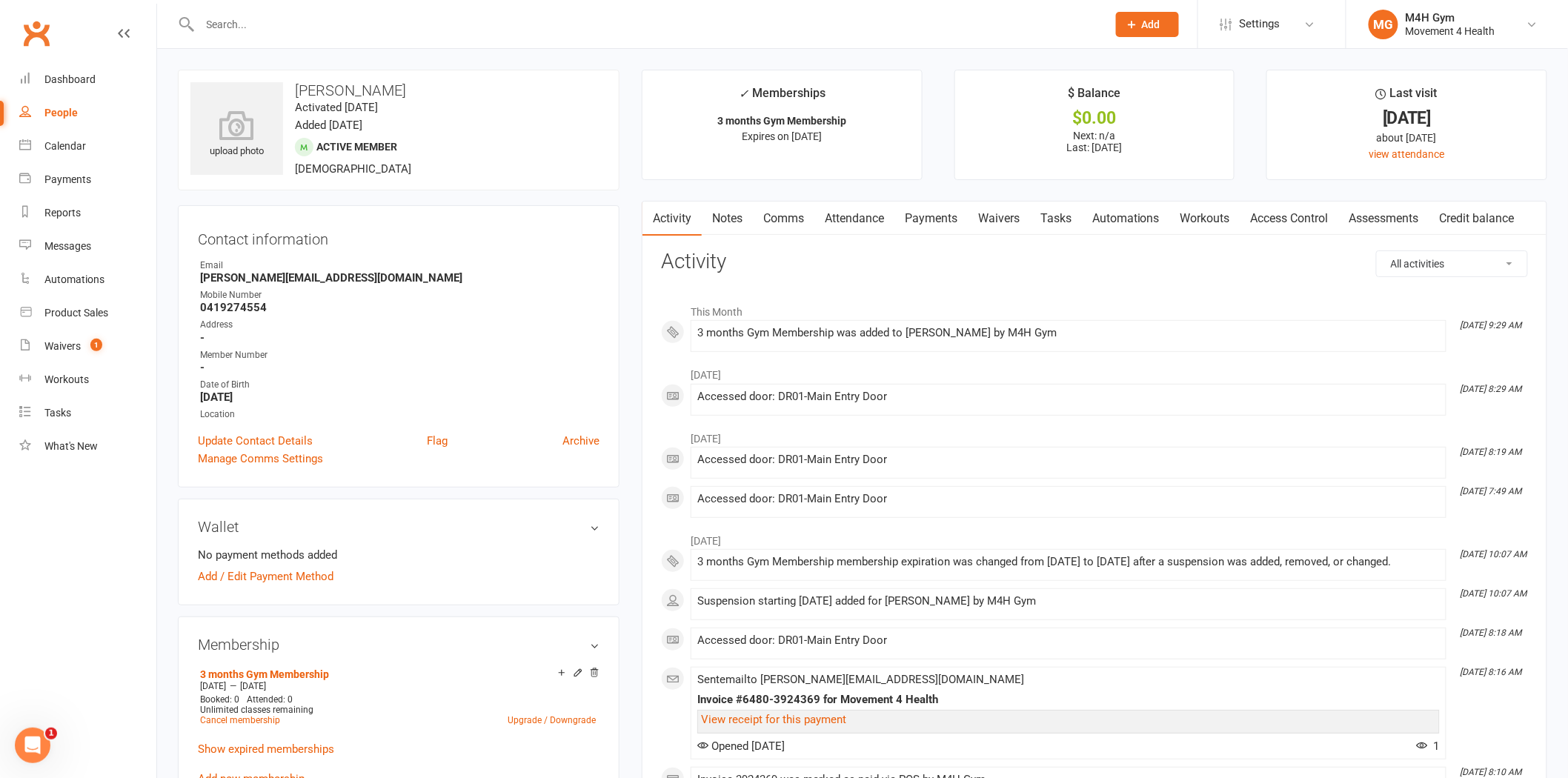
click at [938, 223] on link "Payments" at bounding box center [930, 219] width 73 height 34
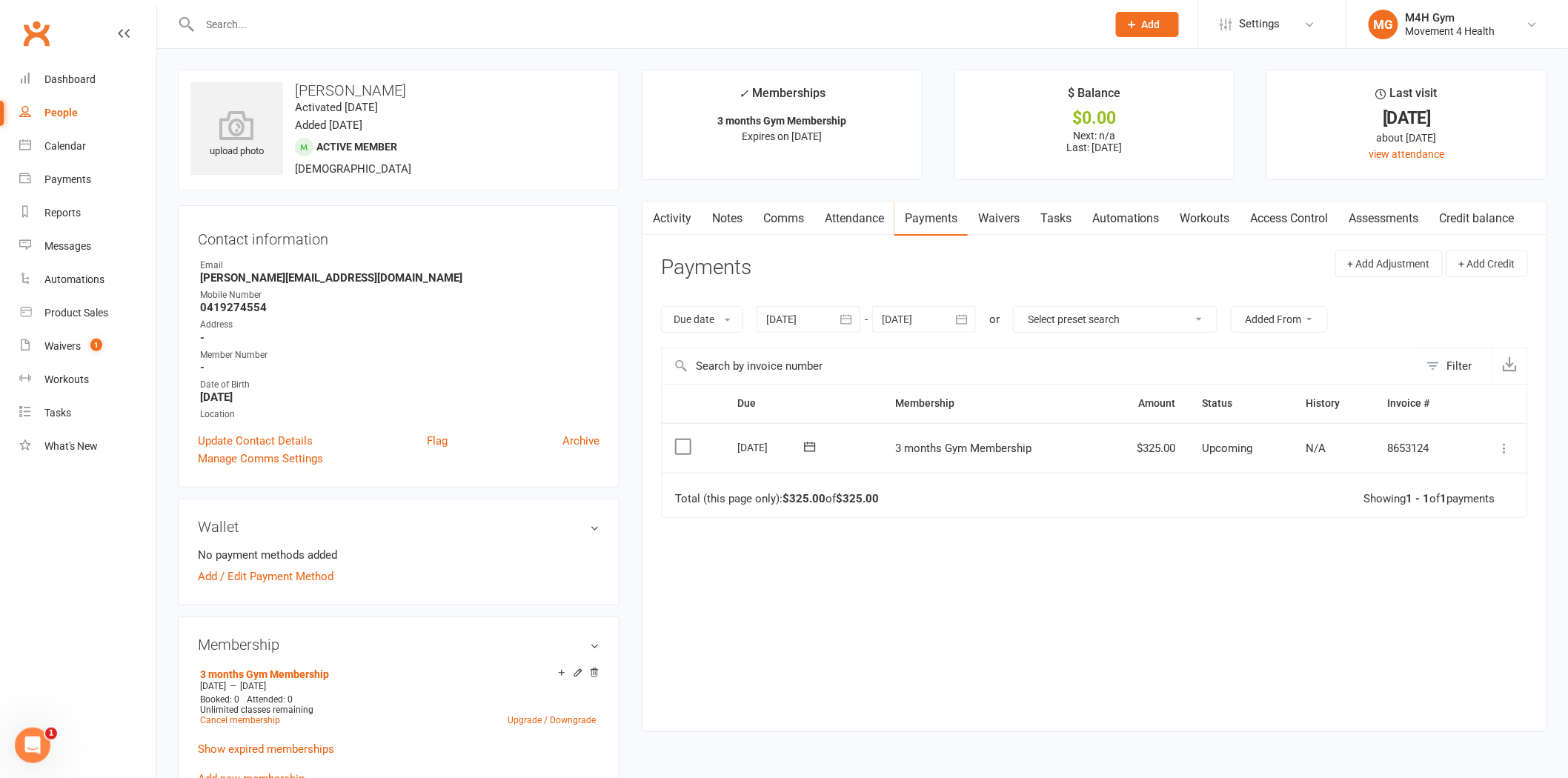
click at [1505, 445] on icon at bounding box center [1504, 447] width 15 height 15
click at [1440, 507] on link "Mark as Paid (POS)" at bounding box center [1439, 507] width 147 height 30
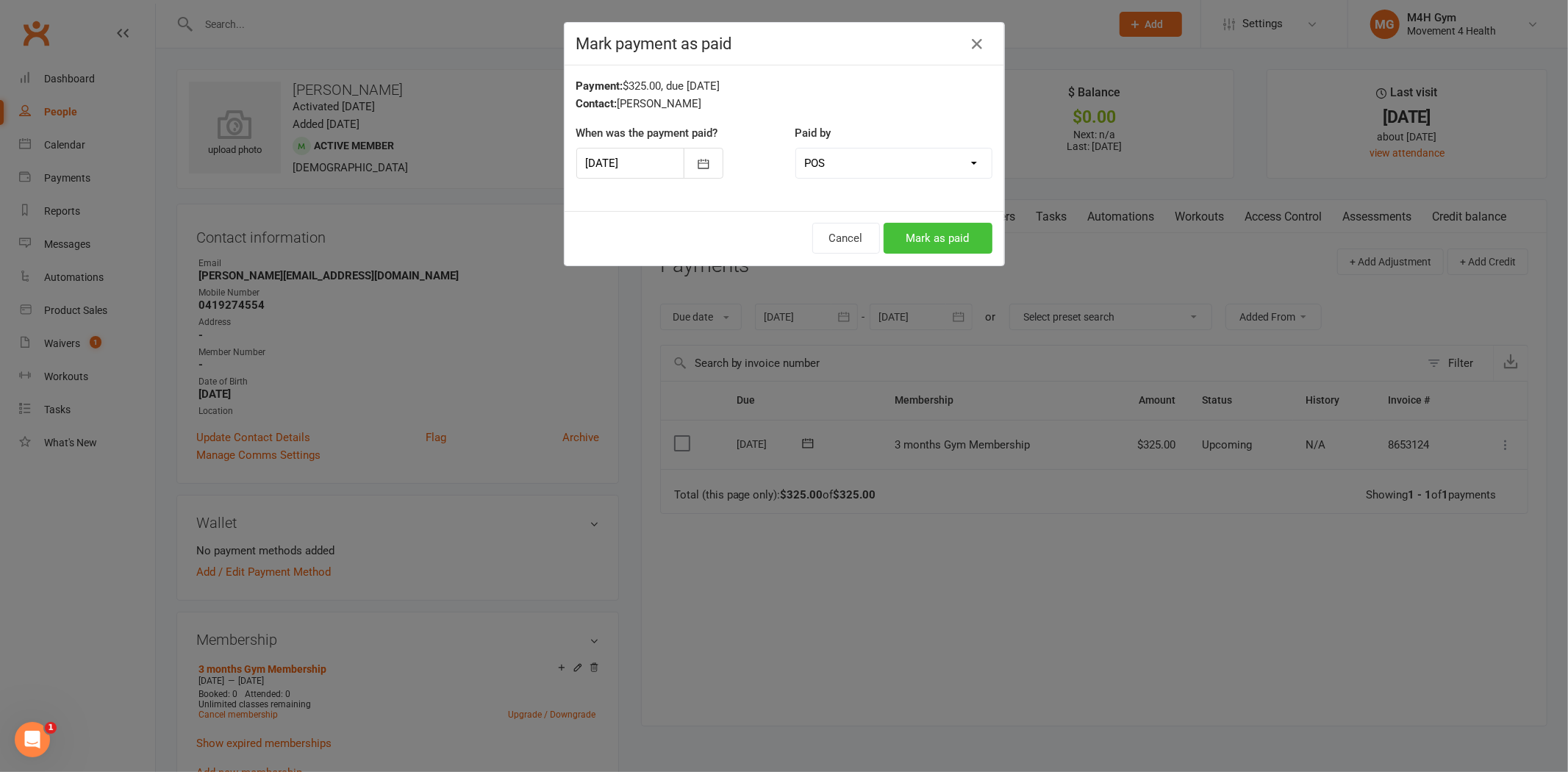
click at [923, 224] on button "Mark as paid" at bounding box center [938, 238] width 109 height 31
